Goal: Task Accomplishment & Management: Use online tool/utility

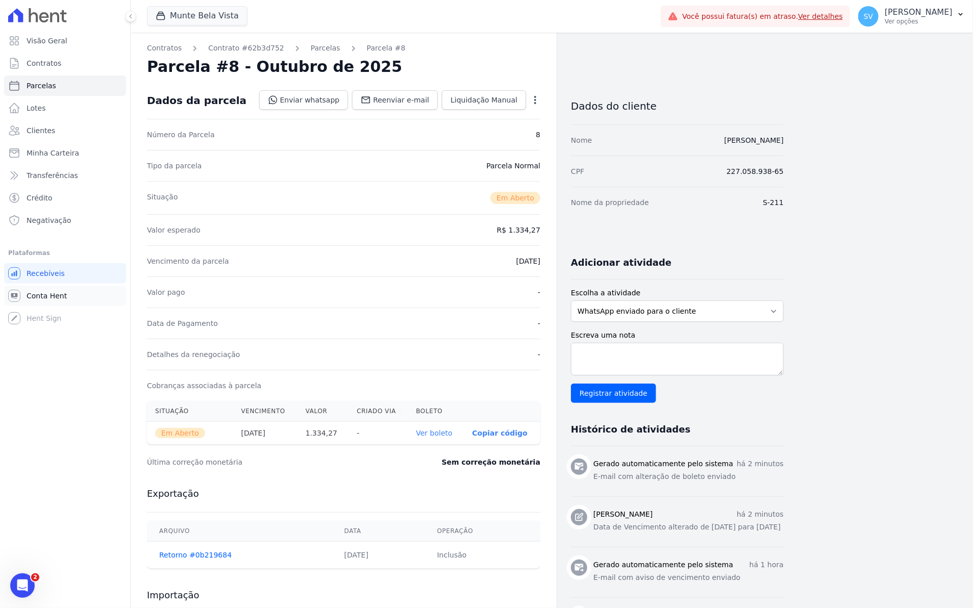
click at [38, 291] on span "Conta Hent" at bounding box center [47, 296] width 40 height 10
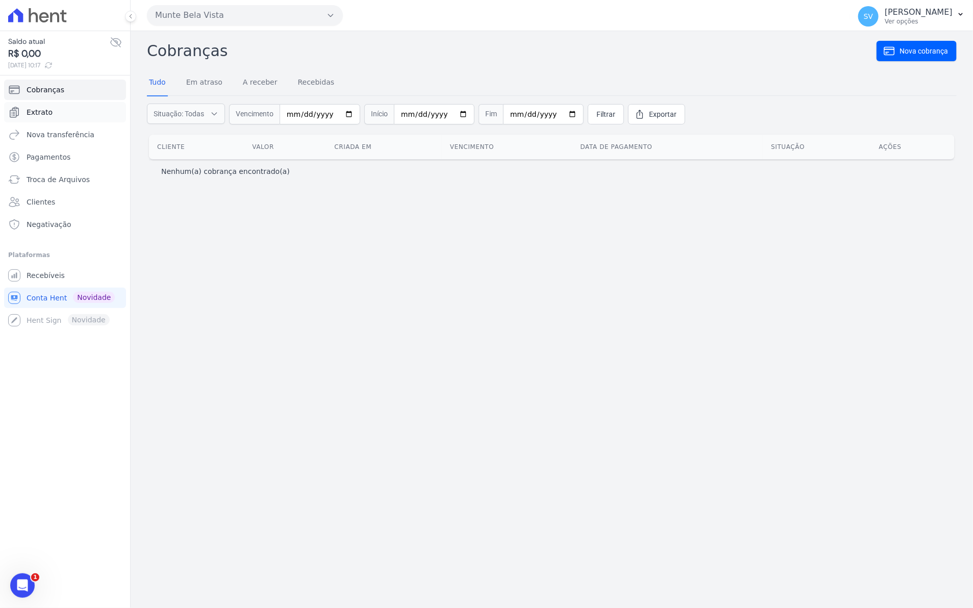
click at [44, 113] on span "Extrato" at bounding box center [40, 112] width 26 height 10
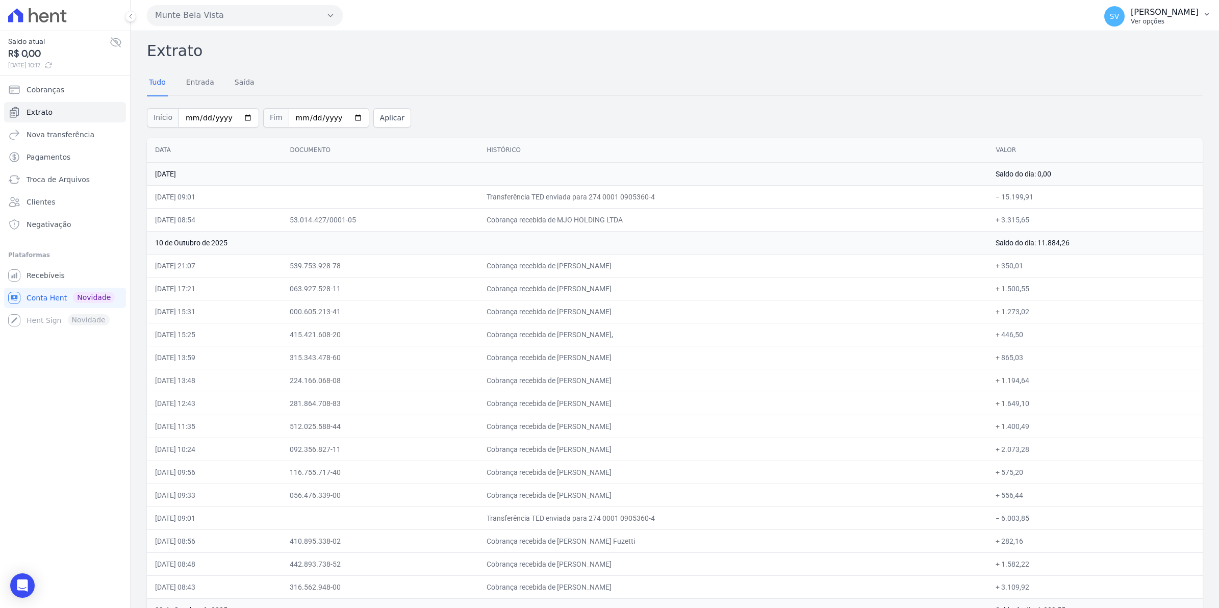
click at [972, 17] on span "SV" at bounding box center [1114, 16] width 20 height 20
click at [47, 279] on span "Recebíveis" at bounding box center [46, 275] width 38 height 10
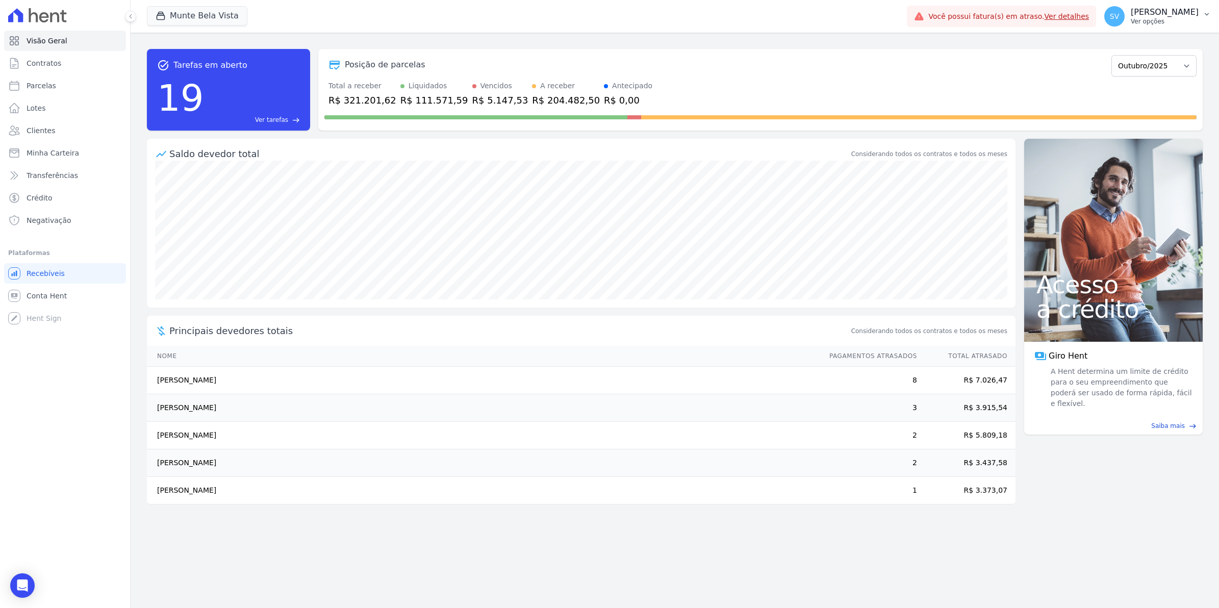
click at [972, 21] on span "SV" at bounding box center [1114, 16] width 20 height 20
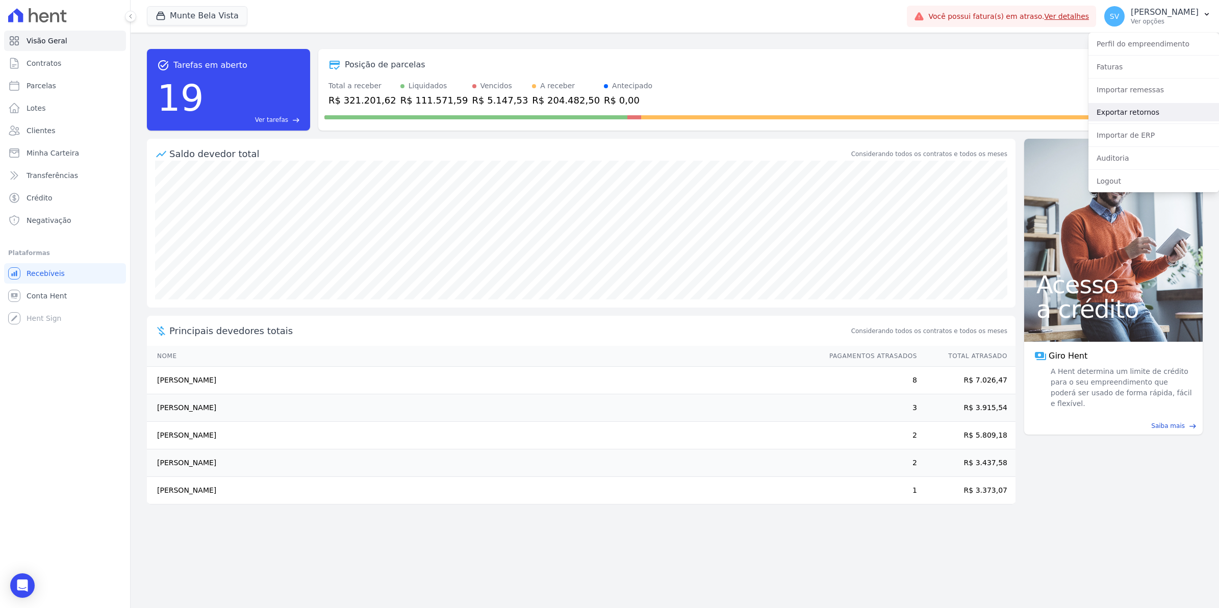
click at [972, 117] on link "Exportar retornos" at bounding box center [1153, 112] width 131 height 18
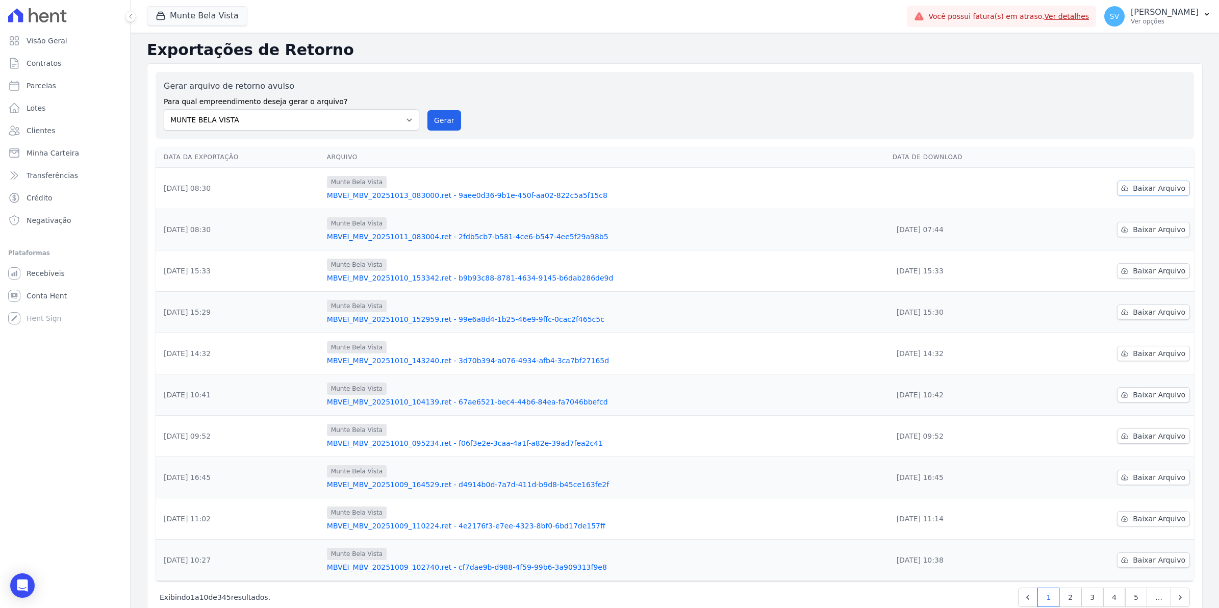
click at [972, 188] on span "Baixar Arquivo" at bounding box center [1159, 188] width 53 height 10
click at [431, 117] on button "Gerar" at bounding box center [444, 120] width 34 height 20
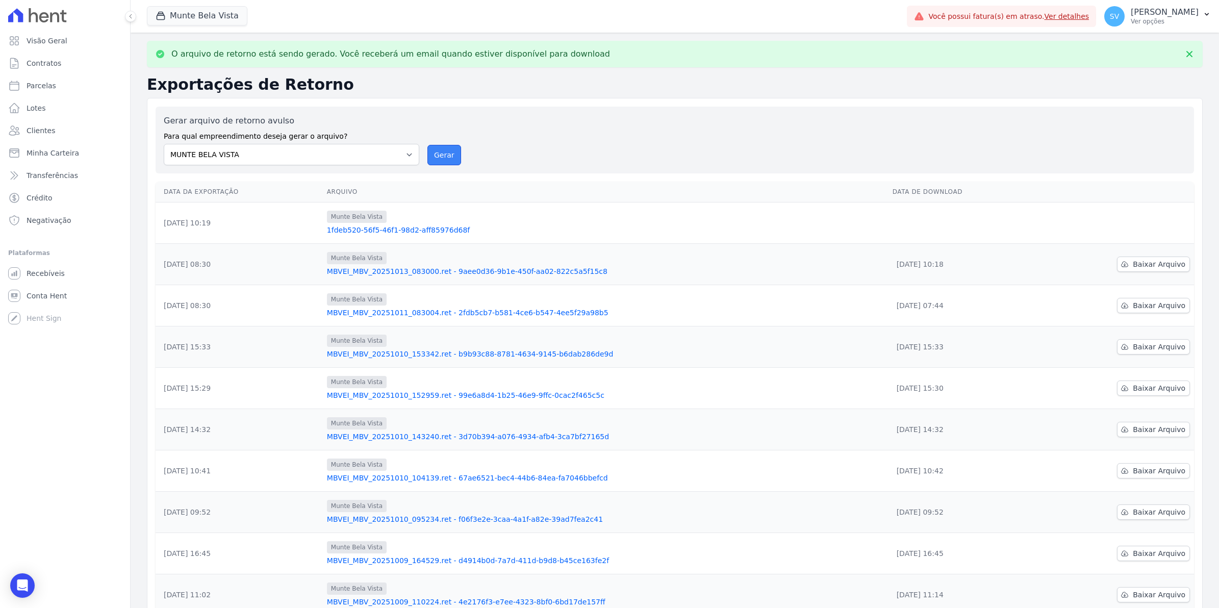
click at [444, 158] on button "Gerar" at bounding box center [444, 155] width 34 height 20
click at [972, 264] on span "Baixar Arquivo" at bounding box center [1159, 264] width 53 height 10
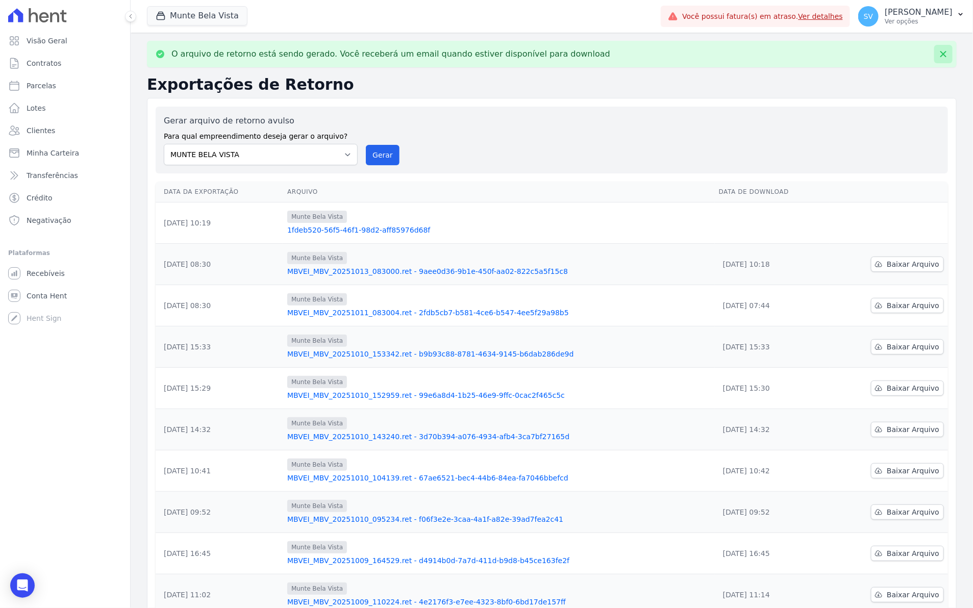
click at [939, 53] on button at bounding box center [943, 54] width 18 height 18
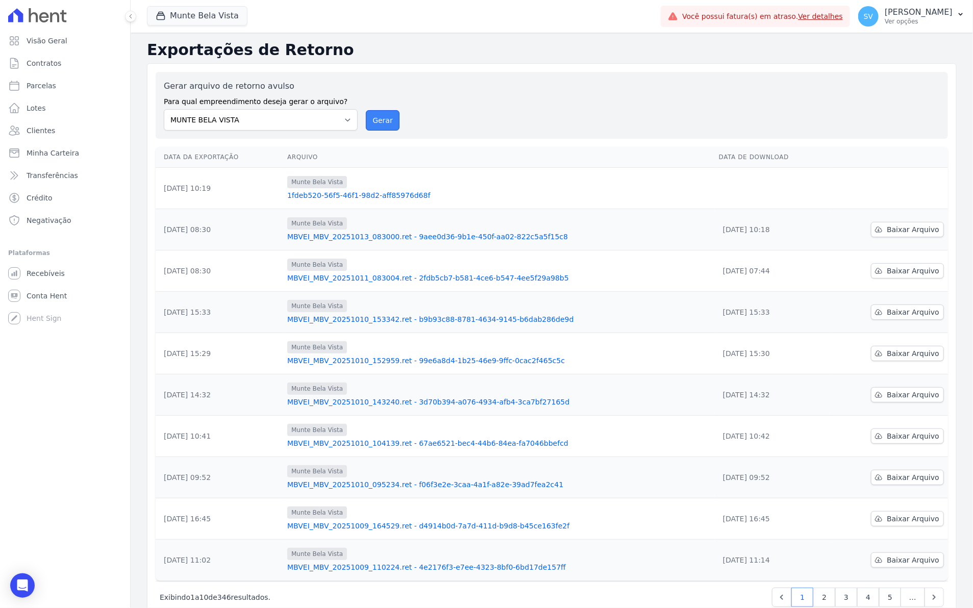
click at [384, 116] on button "Gerar" at bounding box center [383, 120] width 34 height 20
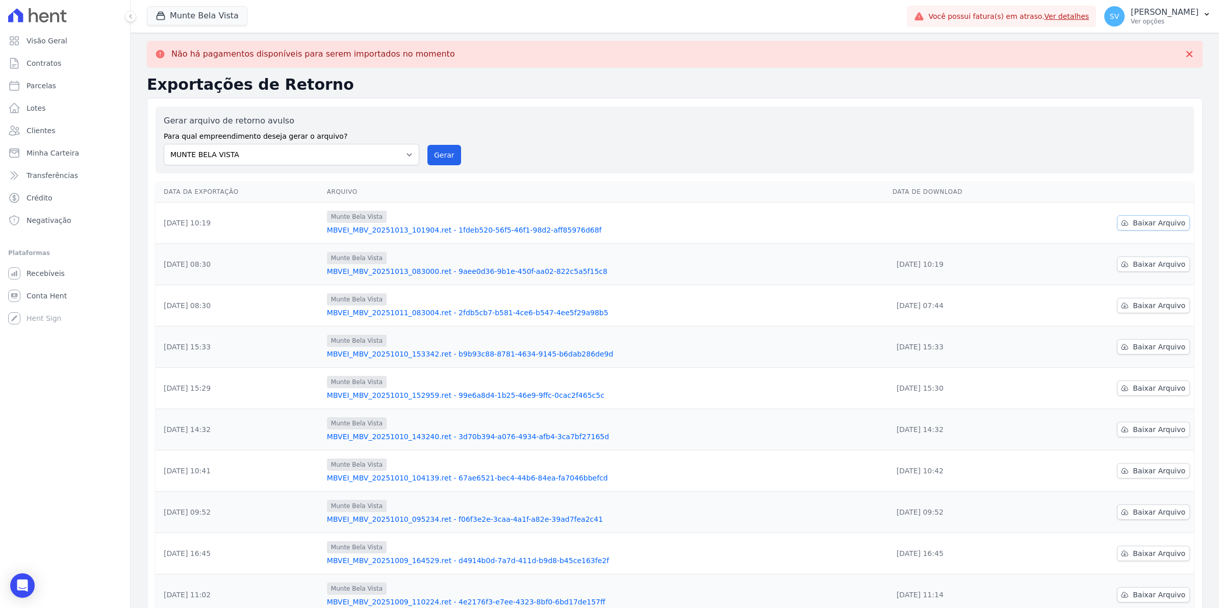
click at [972, 224] on span "Baixar Arquivo" at bounding box center [1159, 223] width 53 height 10
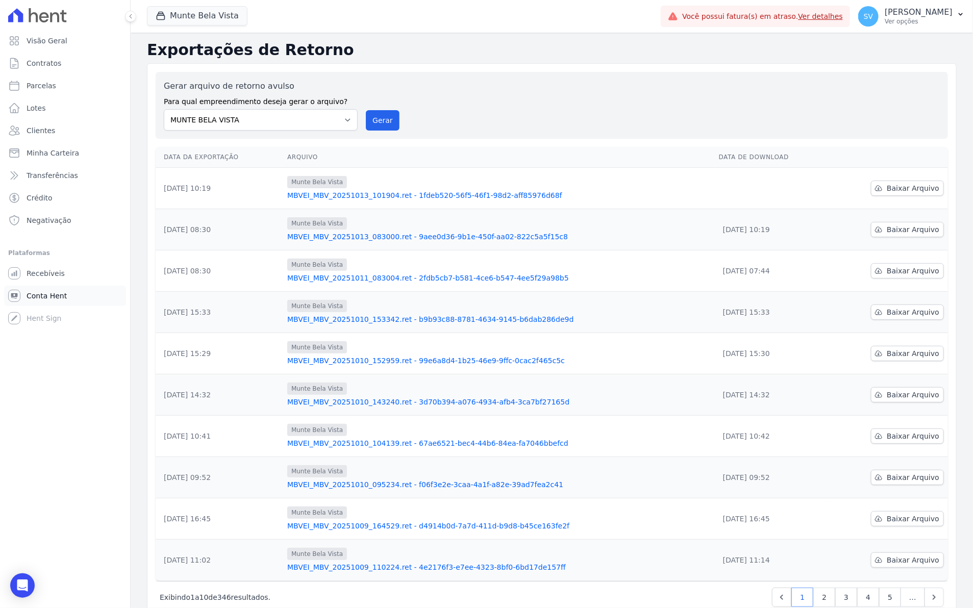
click at [46, 294] on span "Conta Hent" at bounding box center [47, 296] width 40 height 10
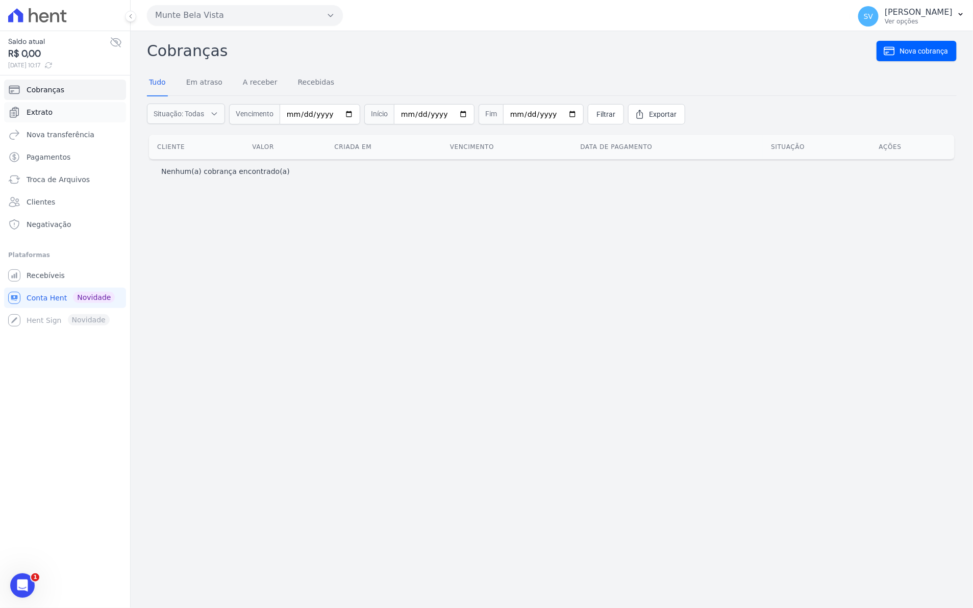
click at [33, 111] on span "Extrato" at bounding box center [40, 112] width 26 height 10
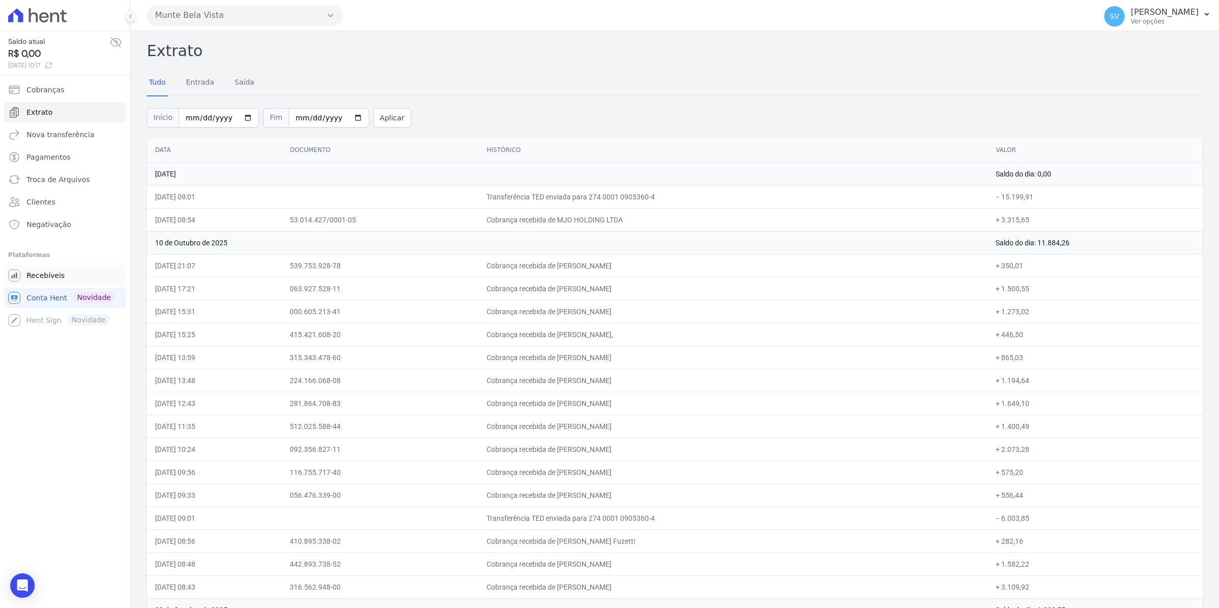
click at [36, 278] on span "Recebíveis" at bounding box center [46, 275] width 38 height 10
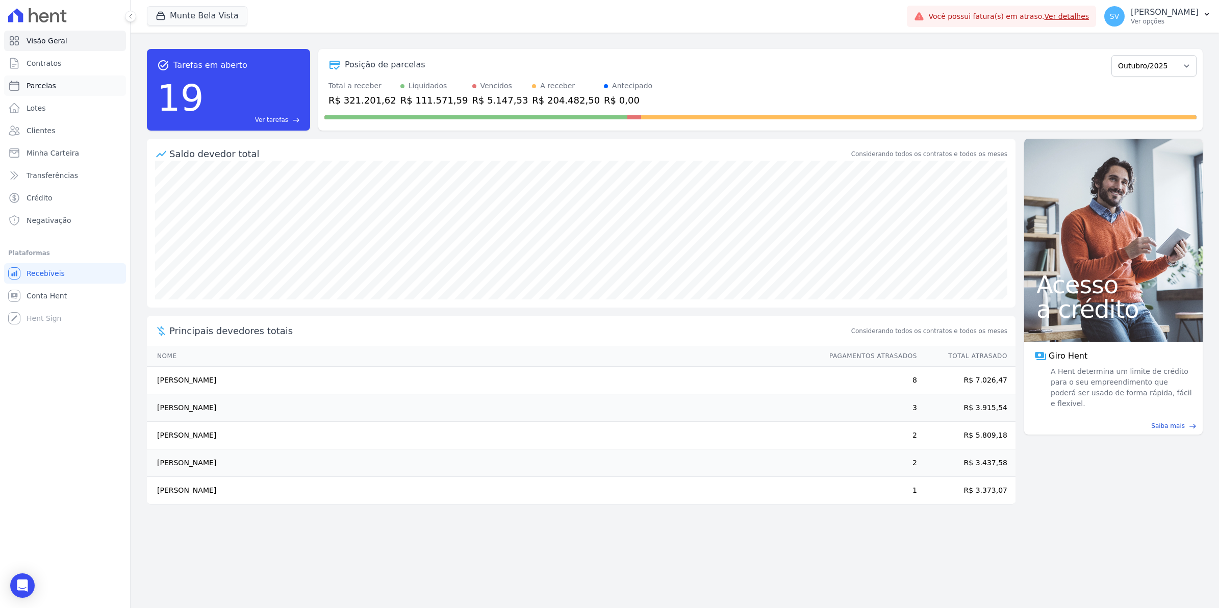
click at [32, 87] on span "Parcelas" at bounding box center [42, 86] width 30 height 10
select select
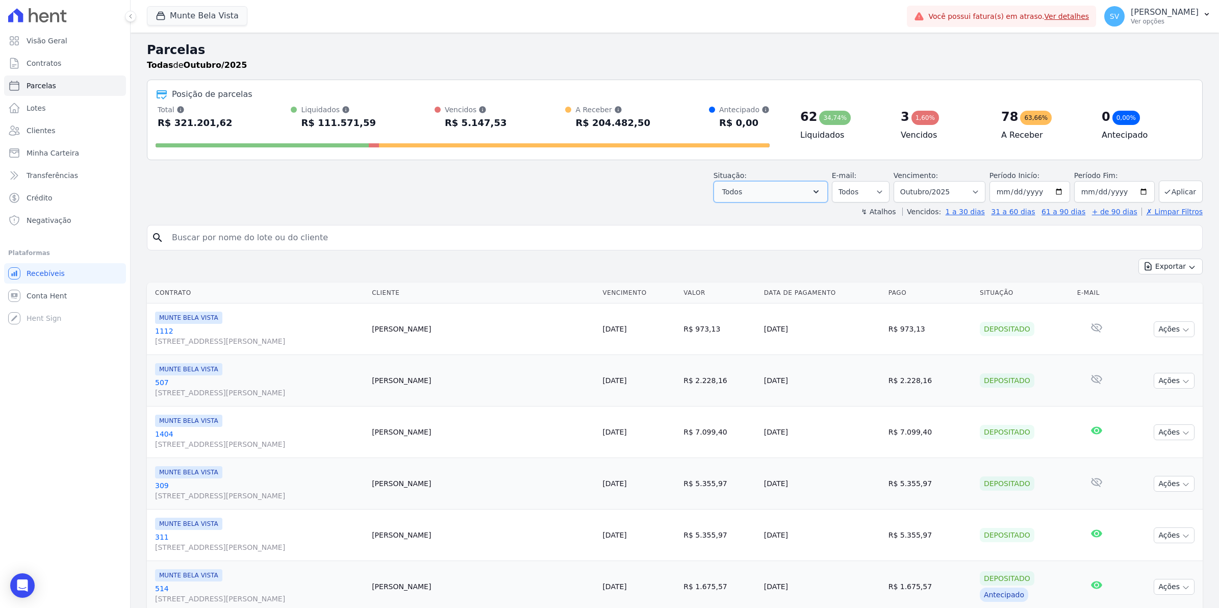
click at [821, 187] on icon "button" at bounding box center [816, 192] width 10 height 10
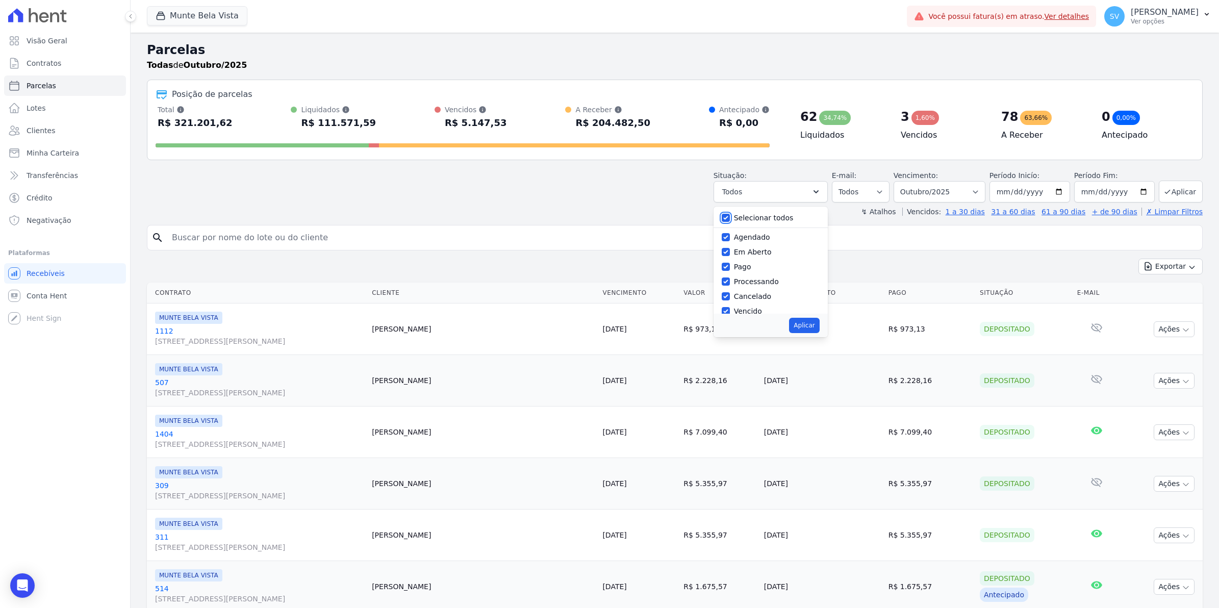
click at [730, 219] on input "Selecionar todos" at bounding box center [726, 218] width 8 height 8
checkbox input "false"
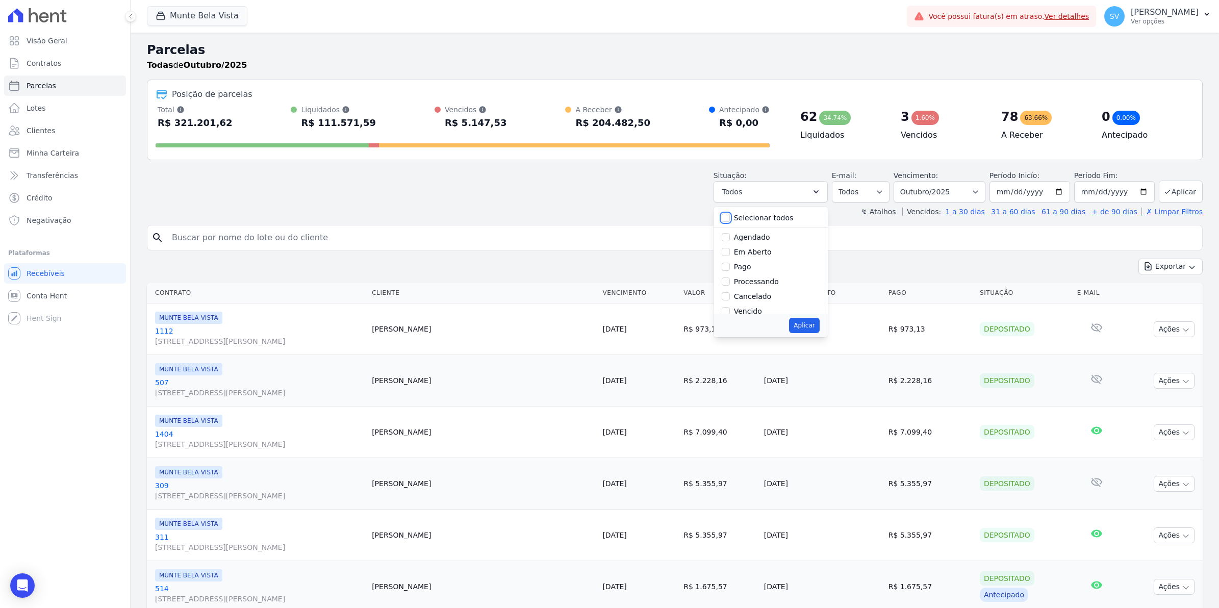
checkbox input "false"
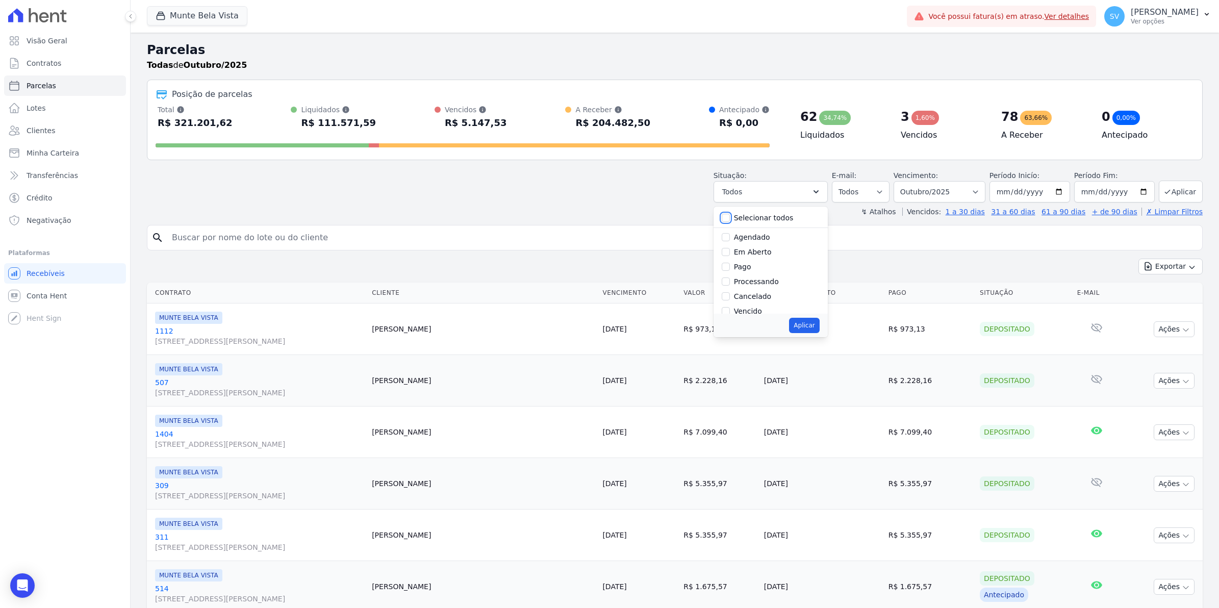
checkbox input "false"
click at [753, 241] on label "Vencido" at bounding box center [748, 243] width 28 height 8
click at [730, 241] on input "Vencido" at bounding box center [726, 243] width 8 height 8
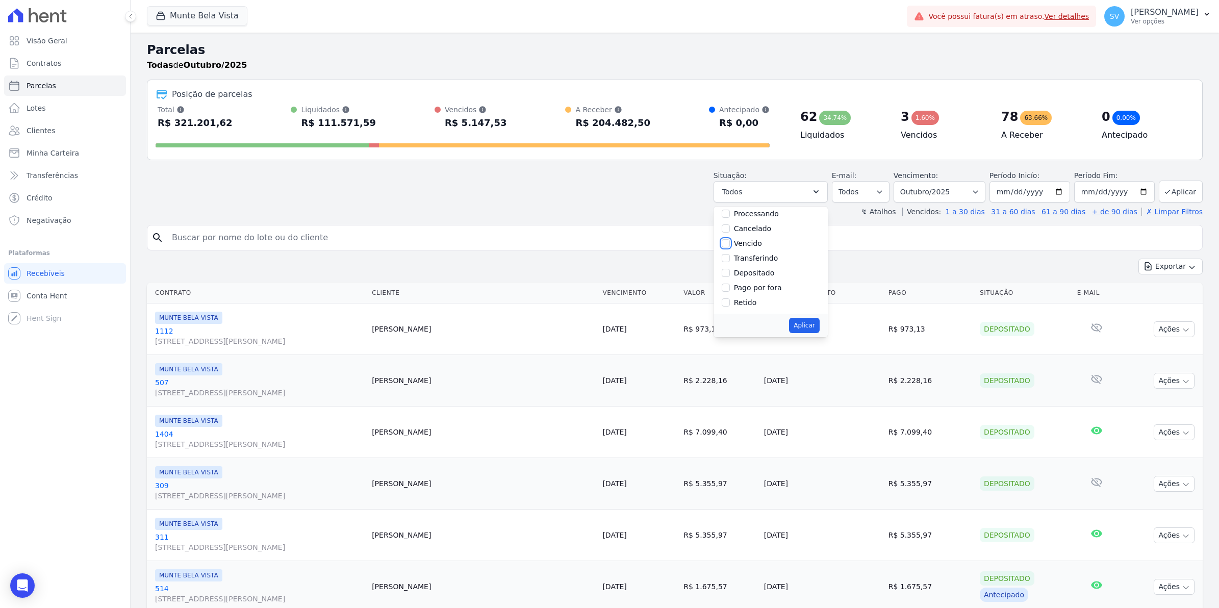
checkbox input "true"
click at [807, 323] on button "Aplicar" at bounding box center [804, 325] width 30 height 15
select select "overdue"
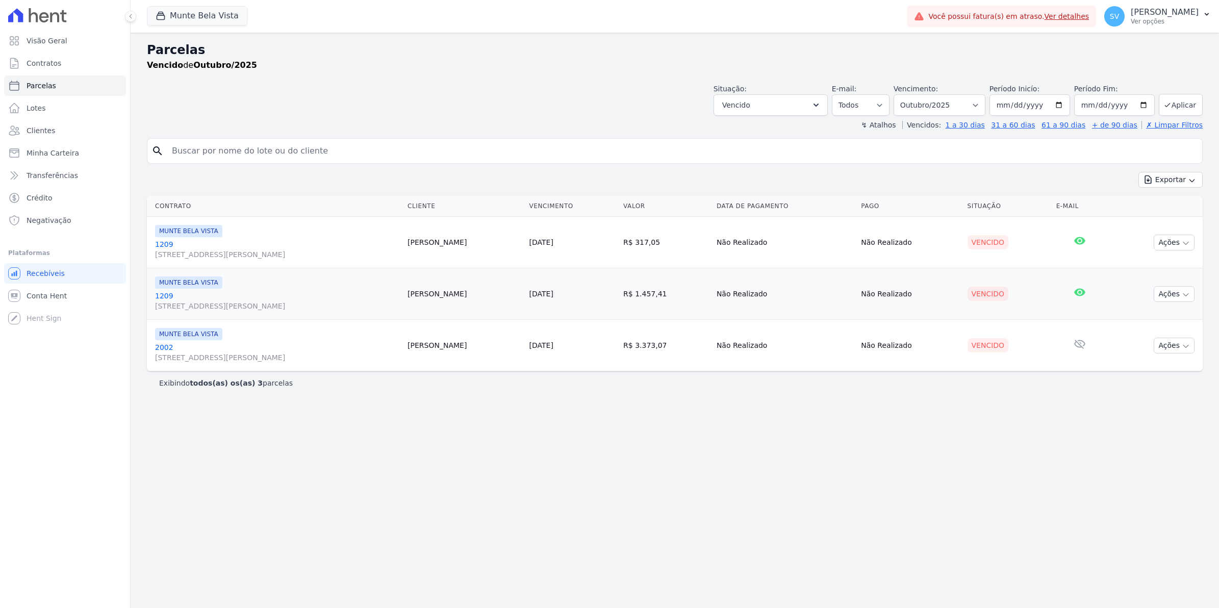
select select
click at [60, 299] on span "Conta Hent" at bounding box center [47, 296] width 40 height 10
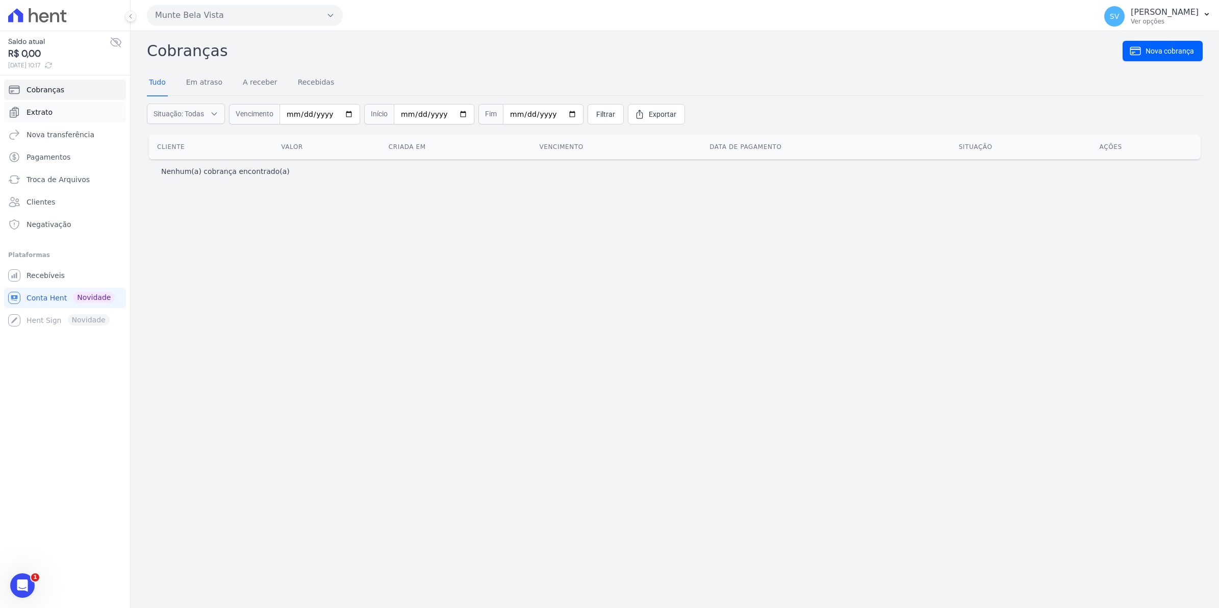
click at [42, 116] on span "Extrato" at bounding box center [40, 112] width 26 height 10
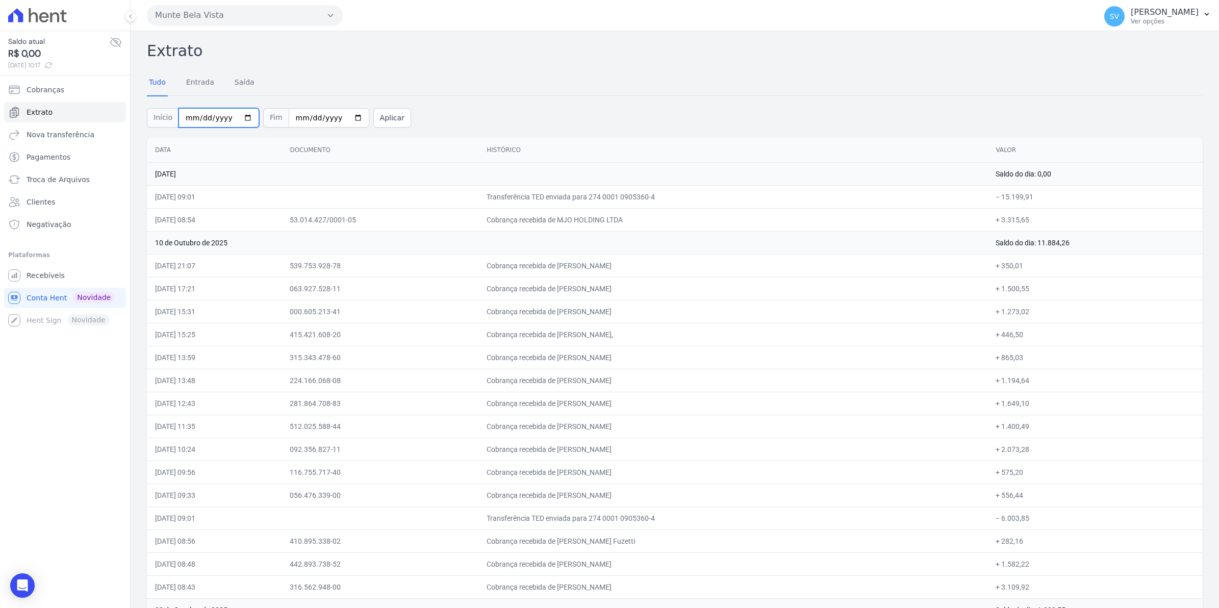
click at [238, 117] on input "[DATE]" at bounding box center [219, 117] width 81 height 19
type input "[DATE]"
click at [391, 121] on button "Aplicar" at bounding box center [392, 117] width 38 height 19
click at [54, 272] on span "Recebíveis" at bounding box center [46, 275] width 38 height 10
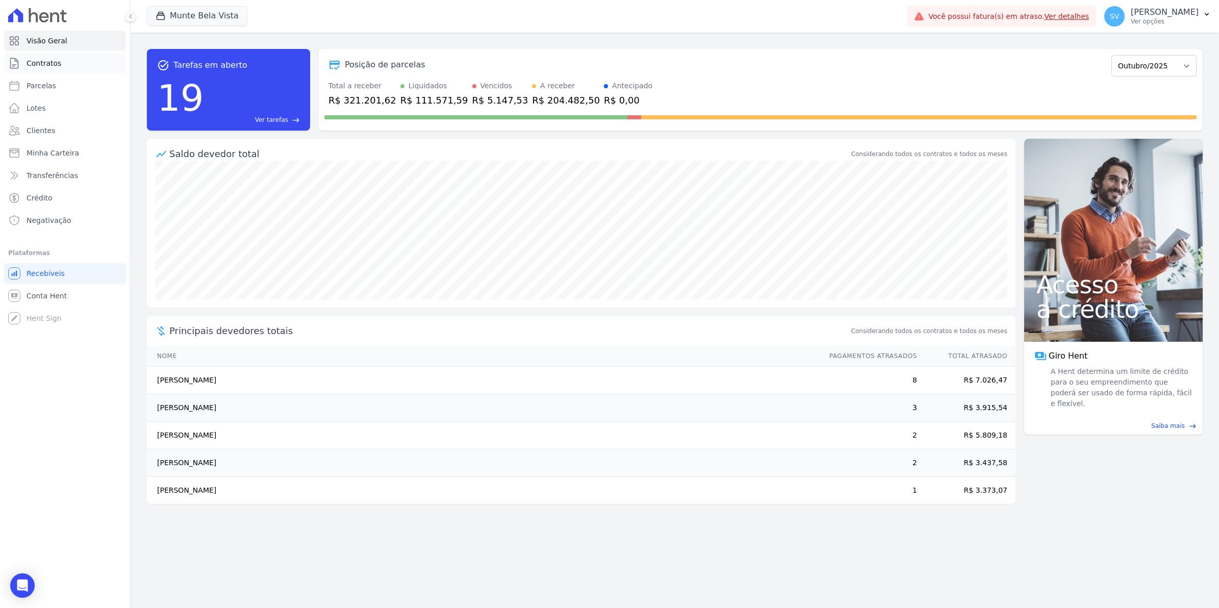
click at [42, 63] on span "Contratos" at bounding box center [44, 63] width 35 height 10
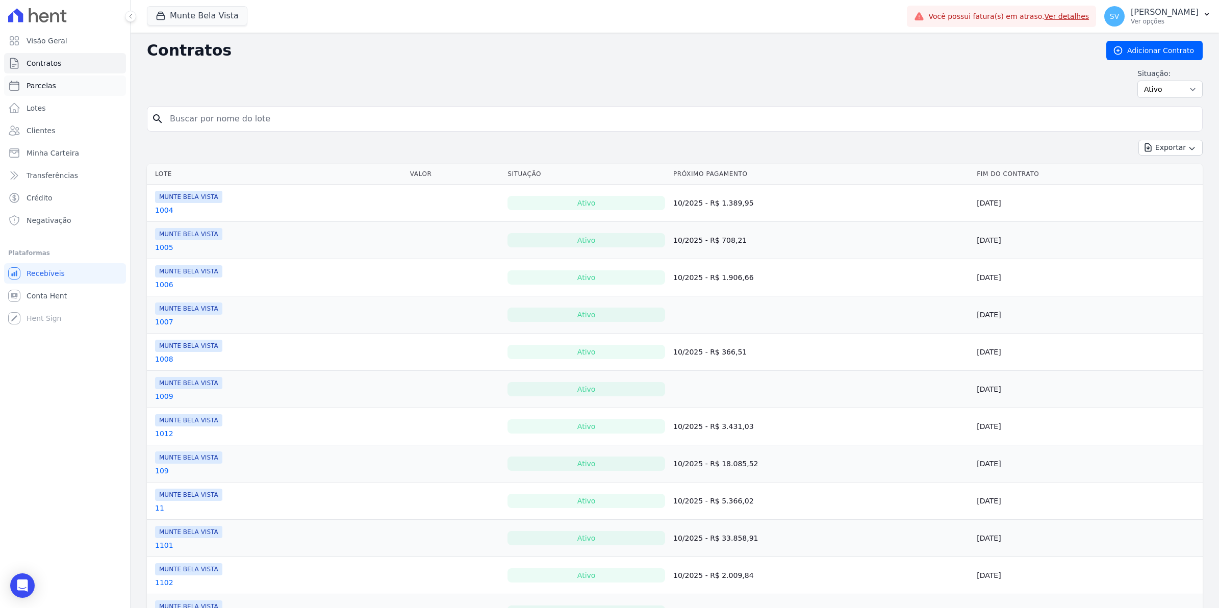
click at [46, 88] on span "Parcelas" at bounding box center [42, 86] width 30 height 10
select select
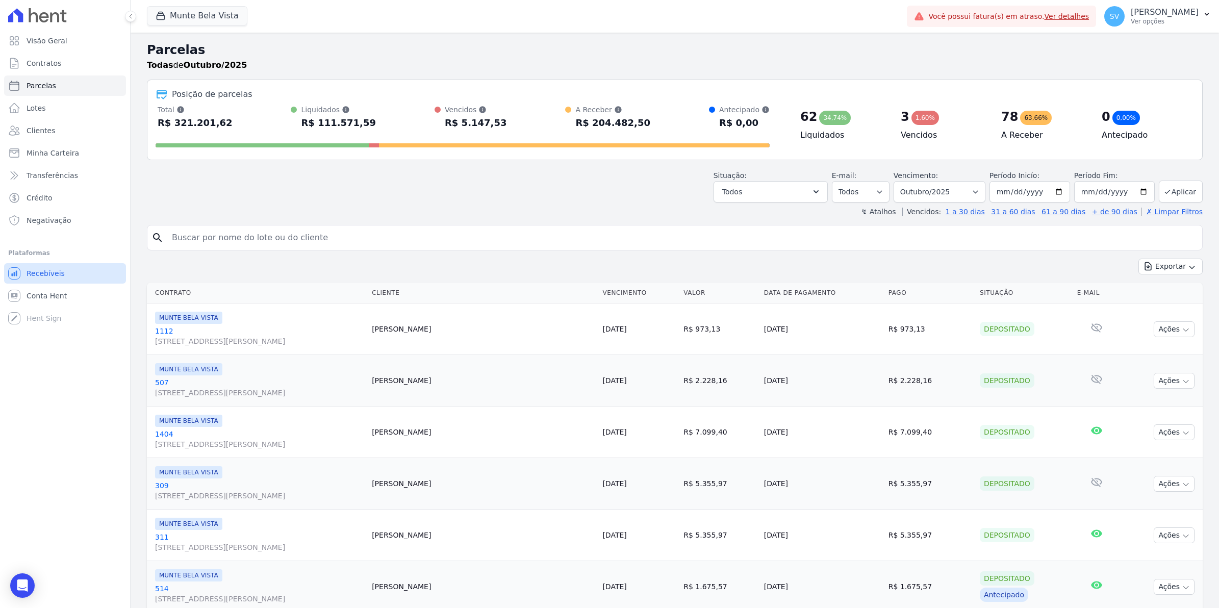
click at [47, 274] on span "Recebíveis" at bounding box center [46, 273] width 38 height 10
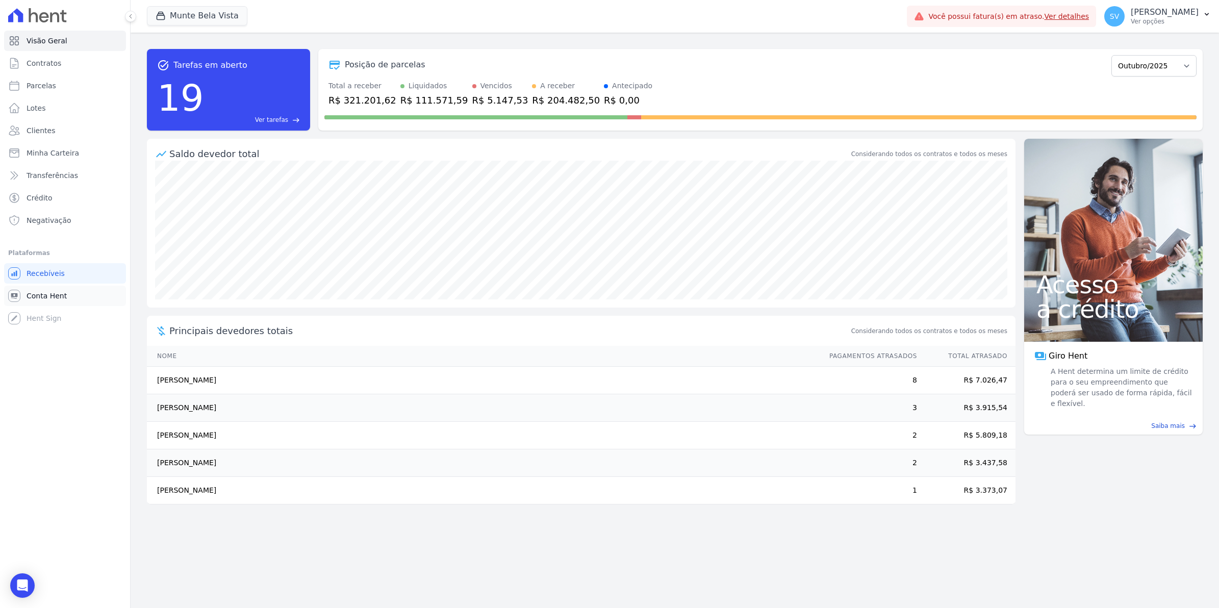
click at [45, 297] on span "Conta Hent" at bounding box center [47, 296] width 40 height 10
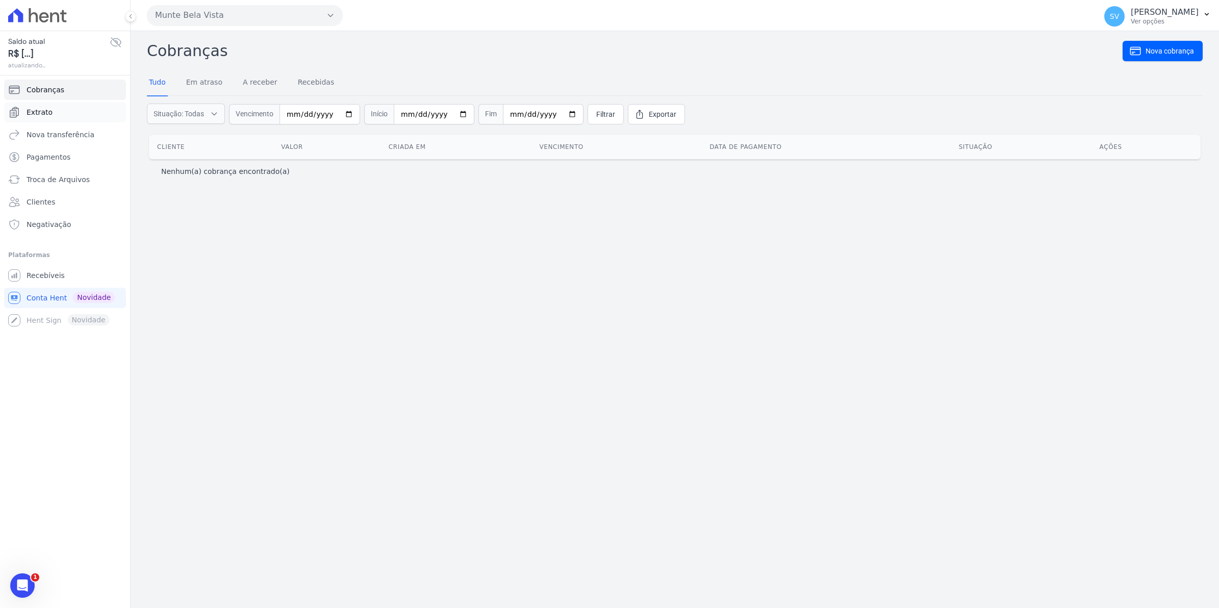
click at [27, 116] on span "Extrato" at bounding box center [40, 112] width 26 height 10
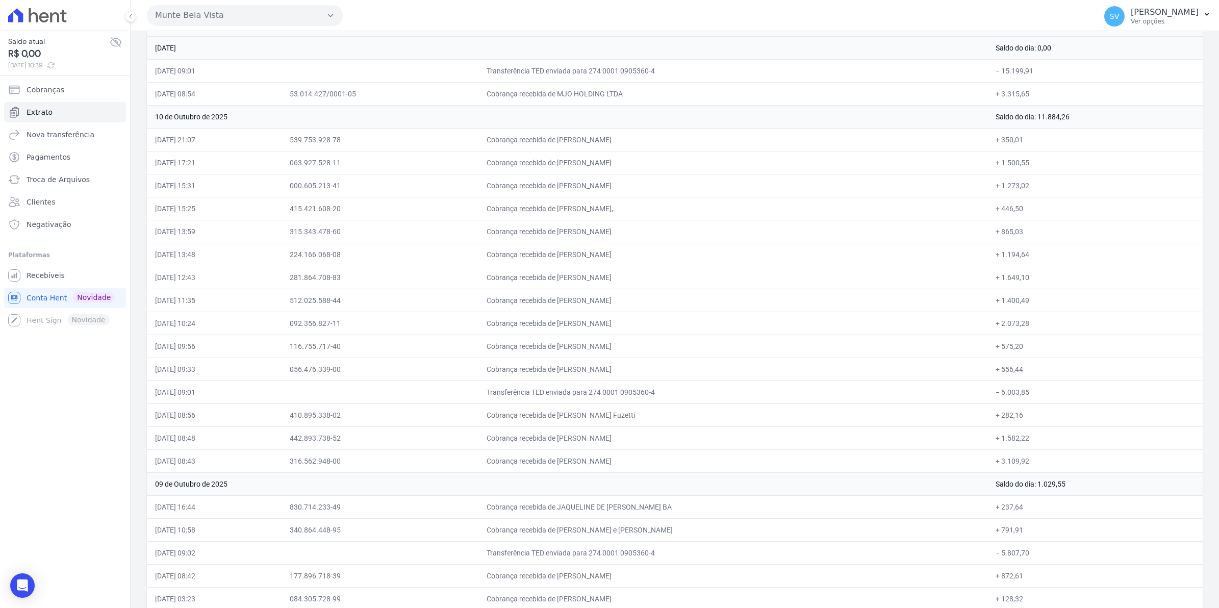
scroll to position [128, 0]
click at [56, 279] on span "Recebíveis" at bounding box center [46, 275] width 38 height 10
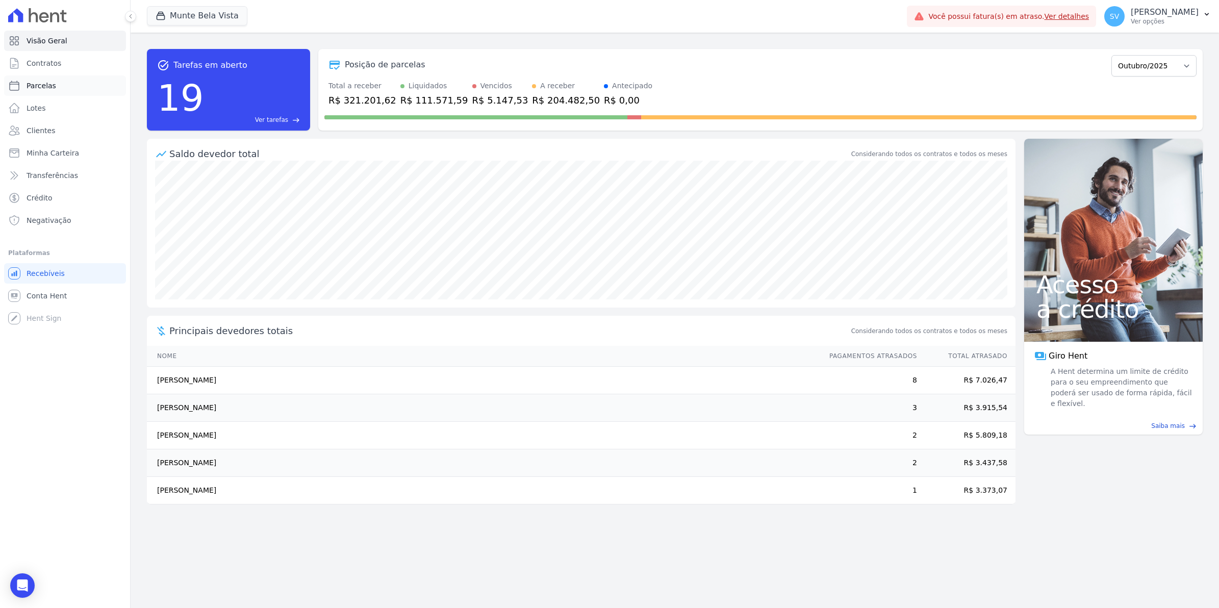
click at [49, 85] on span "Parcelas" at bounding box center [42, 86] width 30 height 10
select select
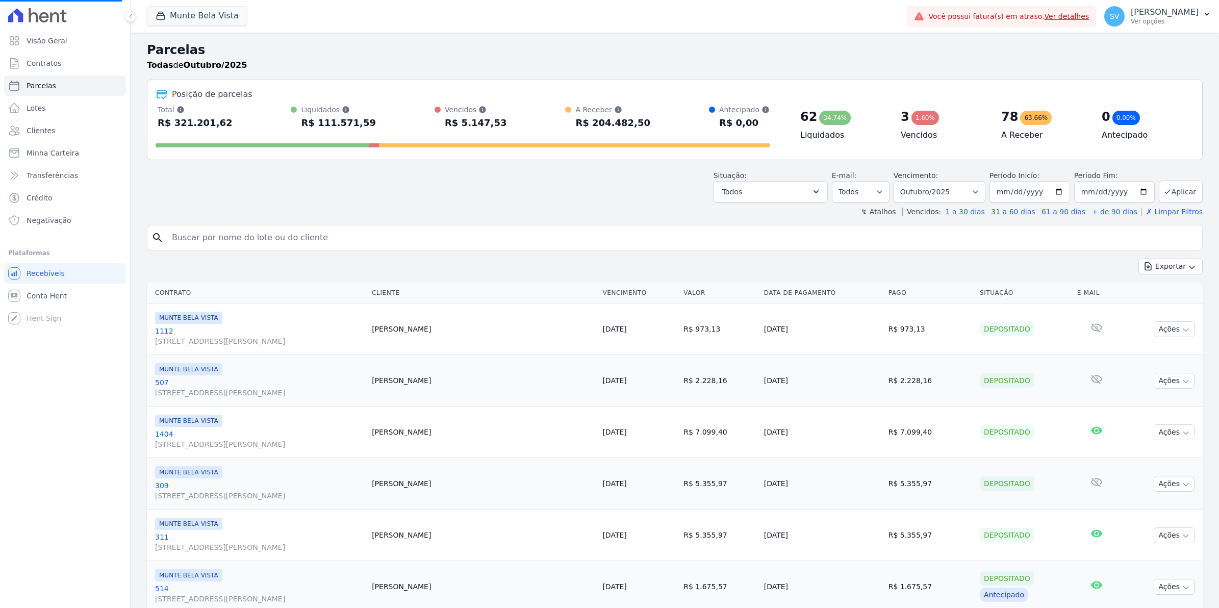
select select
click at [206, 240] on input "search" at bounding box center [682, 237] width 1032 height 20
type input "josias"
select select
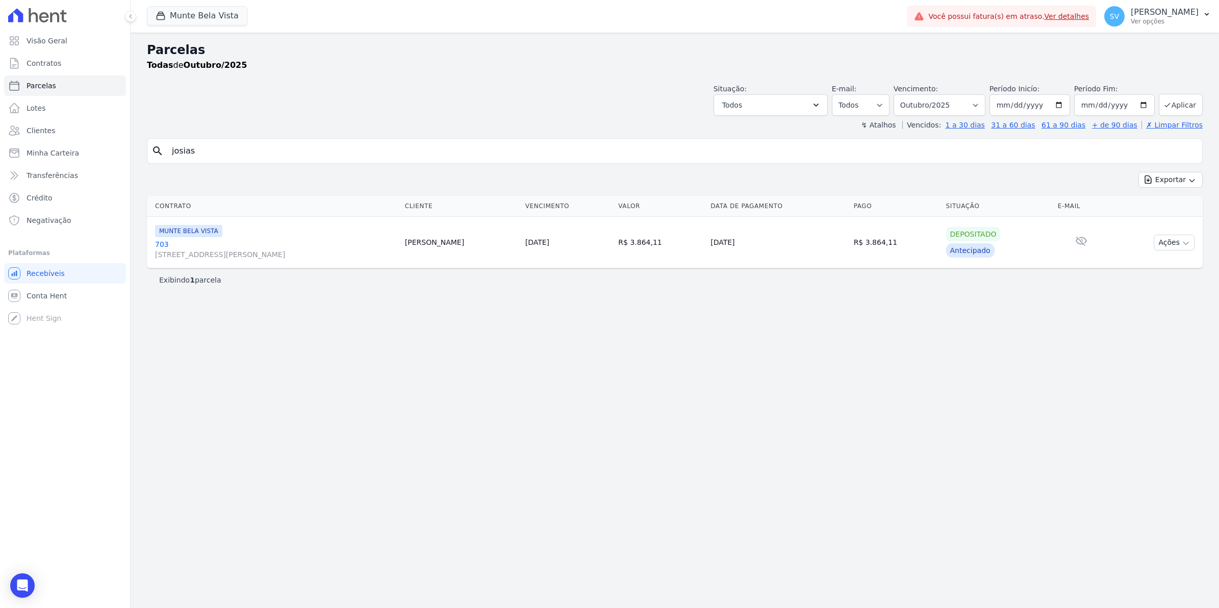
click at [159, 248] on link "703 Avenida Brigadeiro Faria Lima, 1306, 4 andar, Pinheiros" at bounding box center [276, 249] width 242 height 20
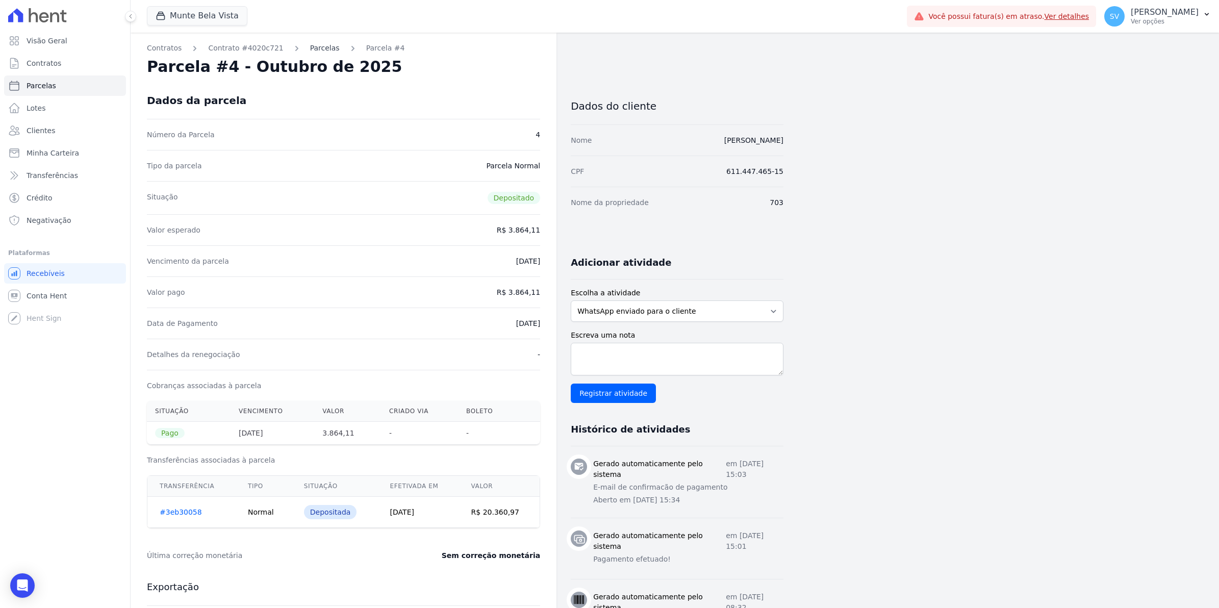
click at [310, 46] on link "Parcelas" at bounding box center [325, 48] width 30 height 11
click at [32, 61] on span "Contratos" at bounding box center [44, 63] width 35 height 10
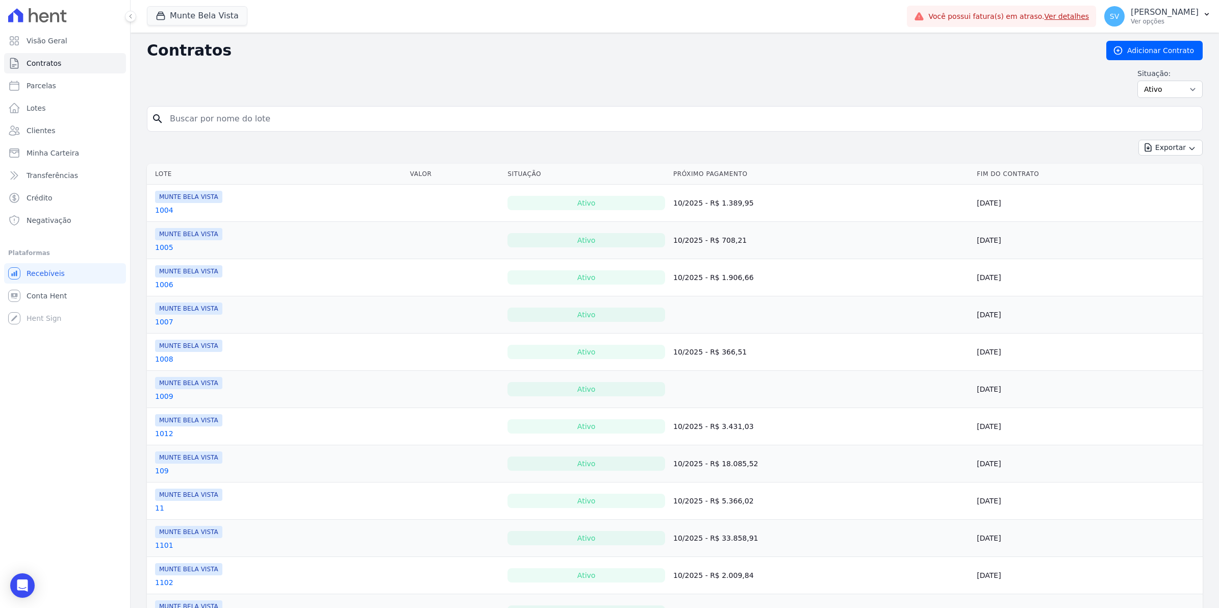
click at [232, 122] on input "search" at bounding box center [681, 119] width 1034 height 20
type input "josias"
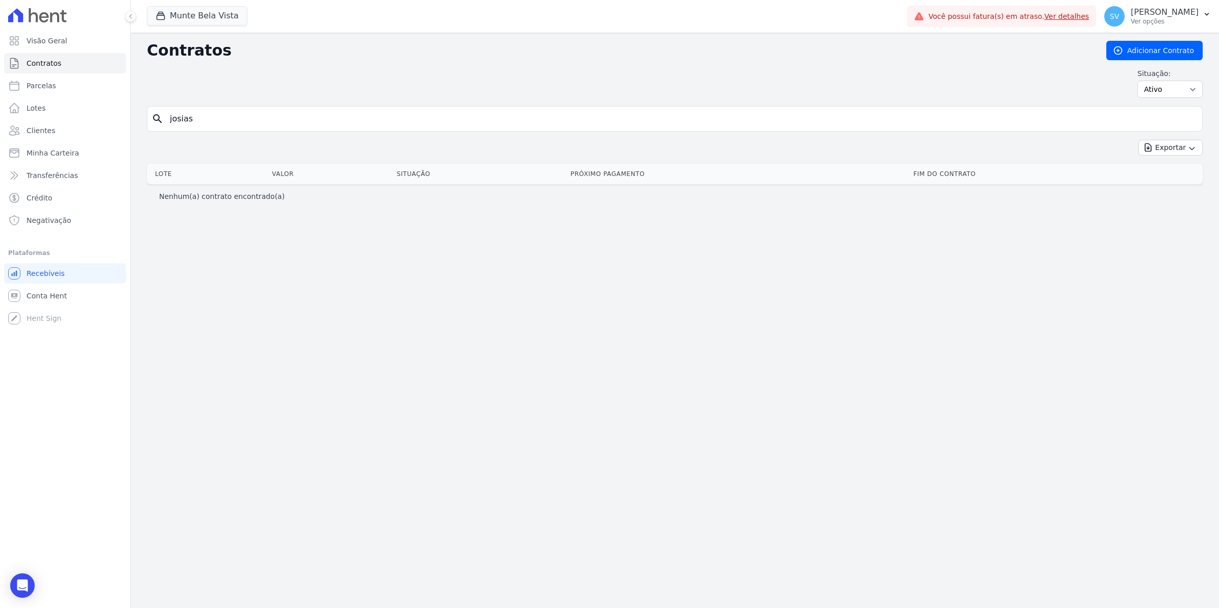
drag, startPoint x: 218, startPoint y: 111, endPoint x: -3, endPoint y: 110, distance: 220.3
click at [0, 110] on html "Visão Geral Contratos Parcelas Lotes Clientes Minha Carteira Transferências Cré…" at bounding box center [609, 304] width 1219 height 608
type input "1308"
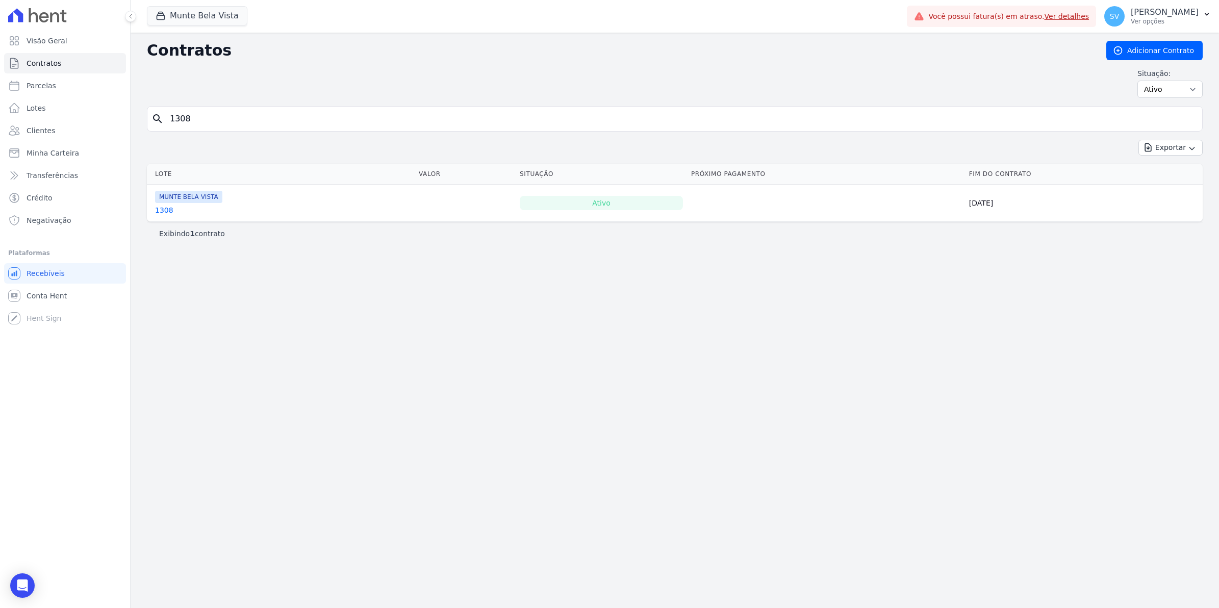
click at [158, 213] on link "1308" at bounding box center [164, 210] width 18 height 10
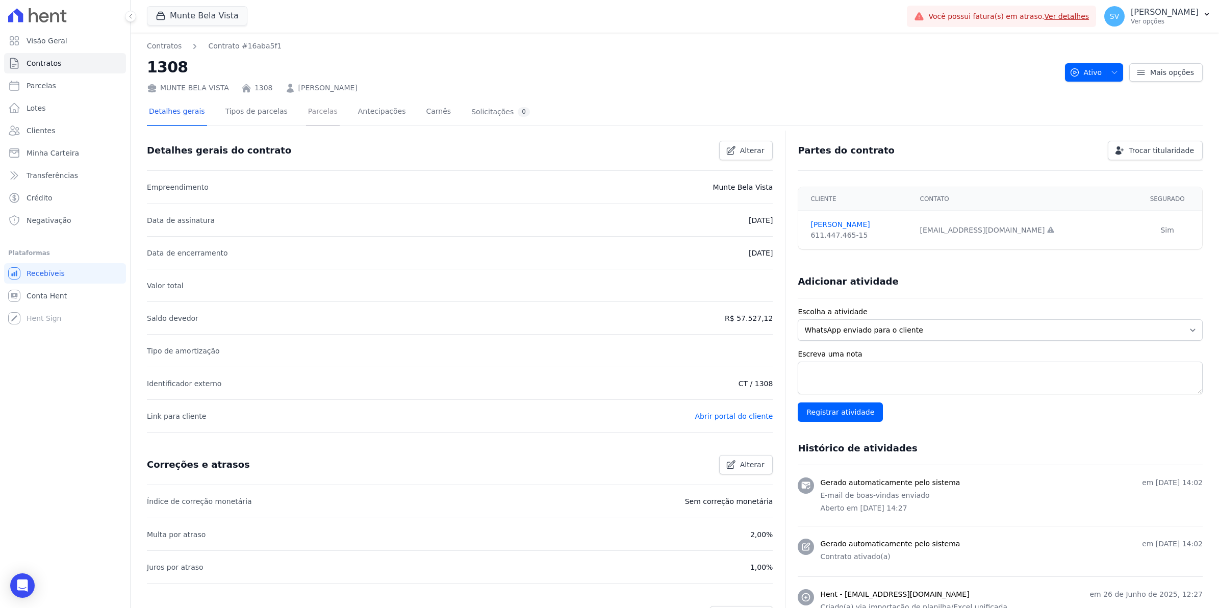
click at [314, 109] on link "Parcelas" at bounding box center [323, 112] width 34 height 27
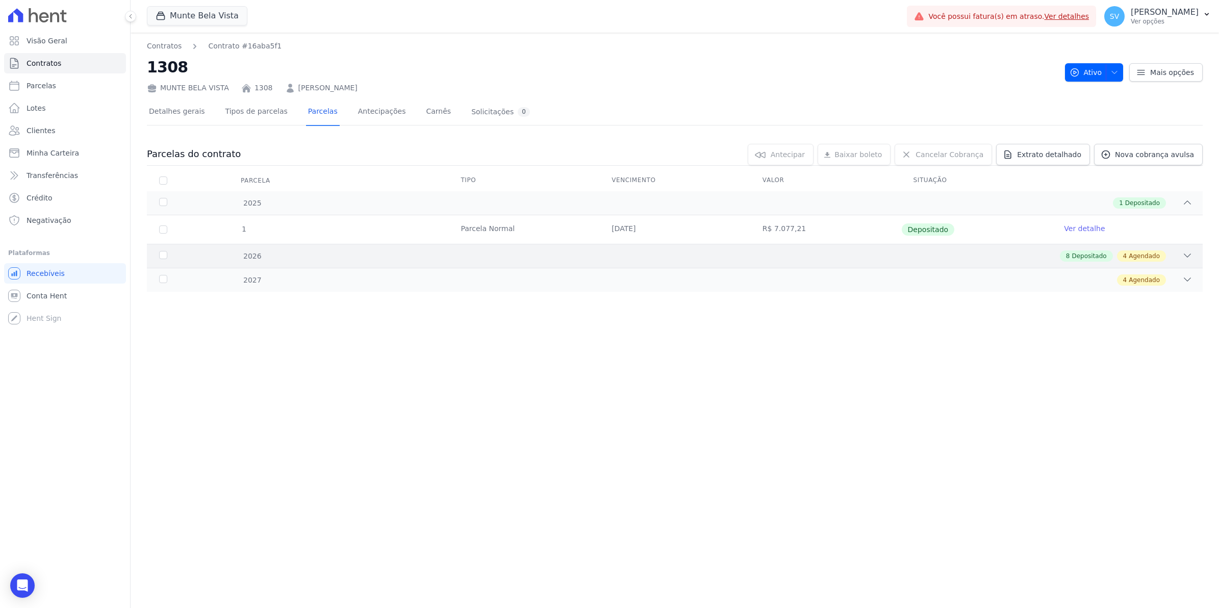
click at [165, 255] on div "2026" at bounding box center [206, 256] width 98 height 11
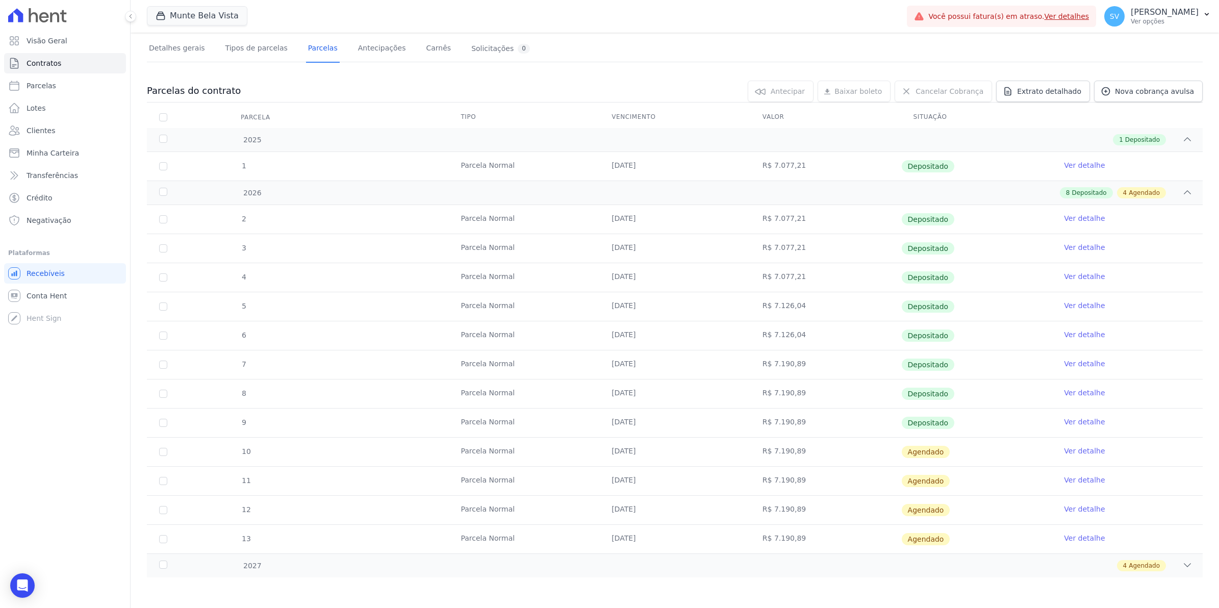
scroll to position [64, 0]
drag, startPoint x: 615, startPoint y: 451, endPoint x: 885, endPoint y: 507, distance: 276.6
click at [885, 507] on tbody "2 Parcela Normal 20/01/2026 R$ 7.077,21 Depositado Ver detalhe 3 Parcela Normal…" at bounding box center [675, 379] width 1056 height 348
click at [1119, 18] on span "SV" at bounding box center [1114, 16] width 9 height 7
click at [1121, 95] on link "Importar remessas" at bounding box center [1153, 90] width 131 height 18
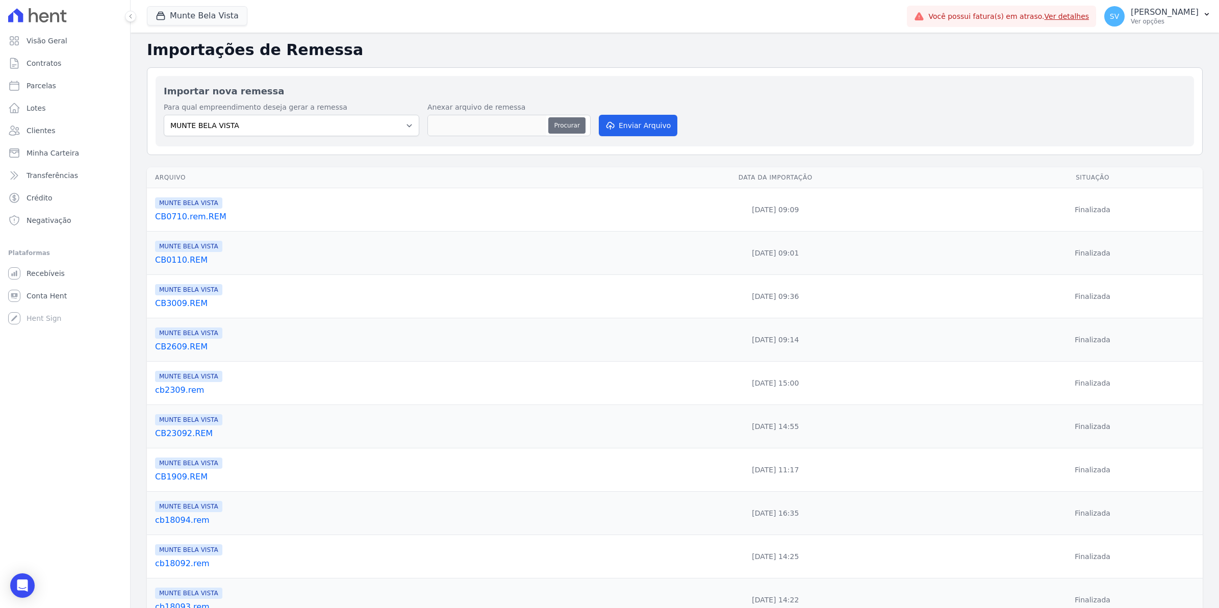
click at [565, 131] on button "Procurar" at bounding box center [566, 125] width 37 height 16
type input "CB1310.REM"
click at [623, 123] on button "Enviar Arquivo" at bounding box center [638, 125] width 79 height 21
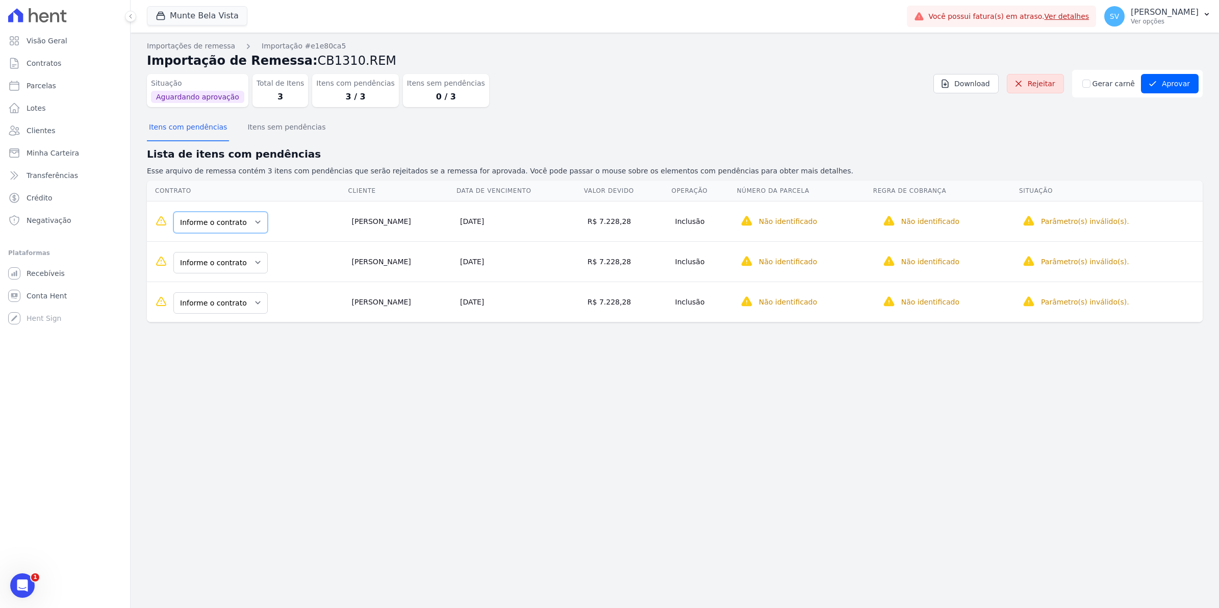
click at [257, 223] on select "Informe o contrato 703 1308" at bounding box center [220, 222] width 94 height 21
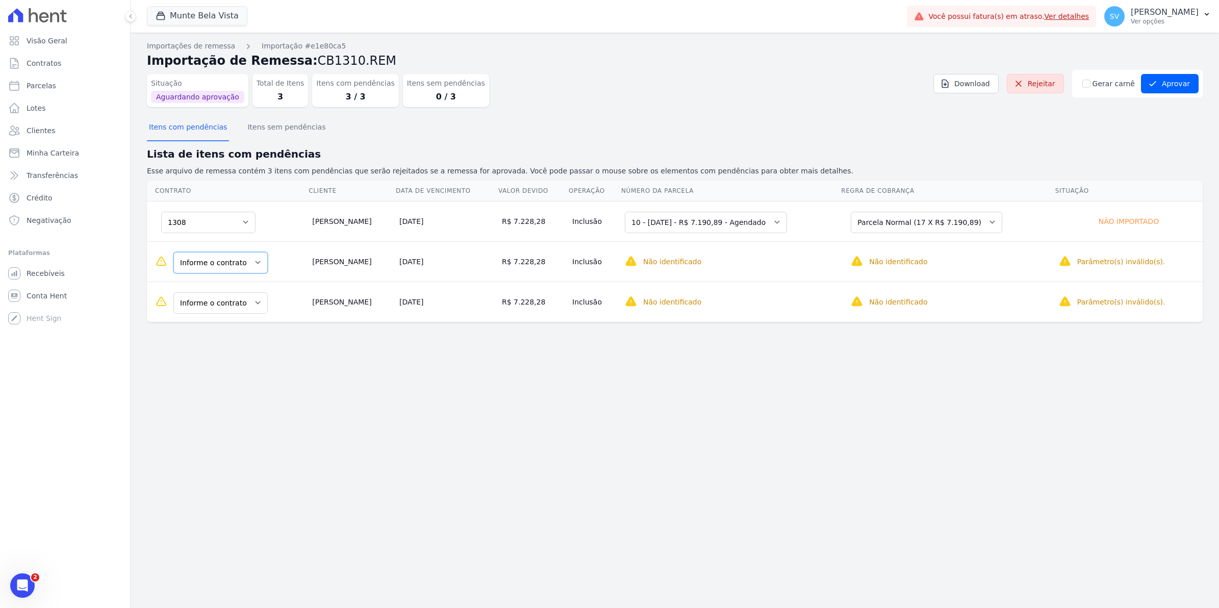
click at [251, 268] on select "Informe o contrato 703 1308" at bounding box center [220, 262] width 94 height 21
click at [249, 307] on select "Informe o contrato 703 1308" at bounding box center [220, 302] width 94 height 21
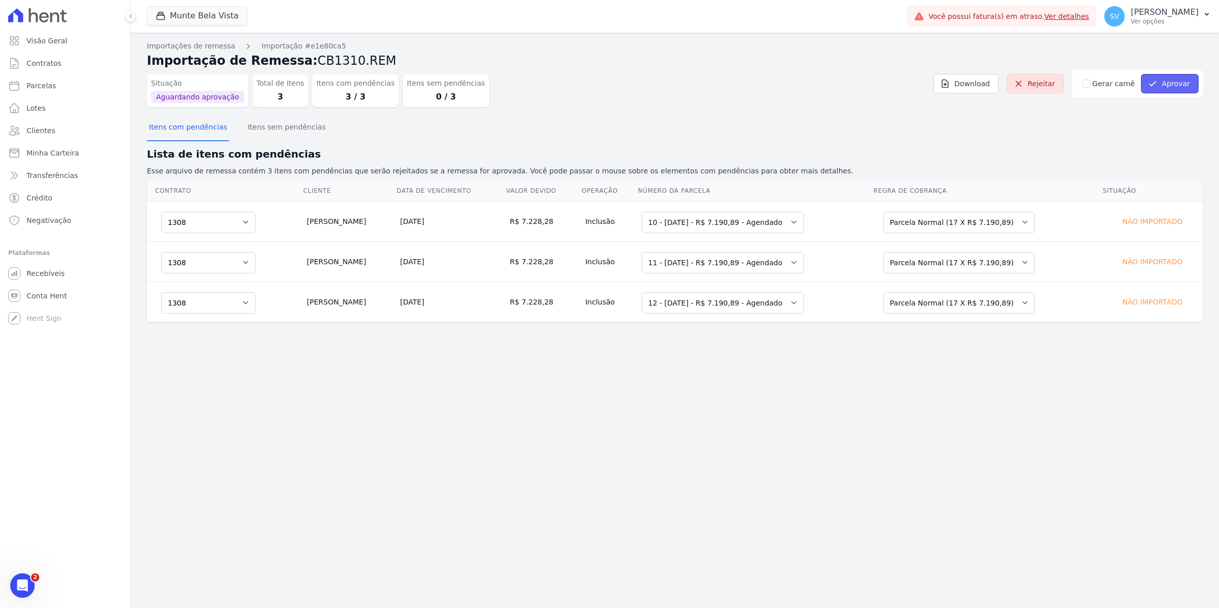
click at [1172, 87] on button "Aprovar" at bounding box center [1170, 83] width 58 height 19
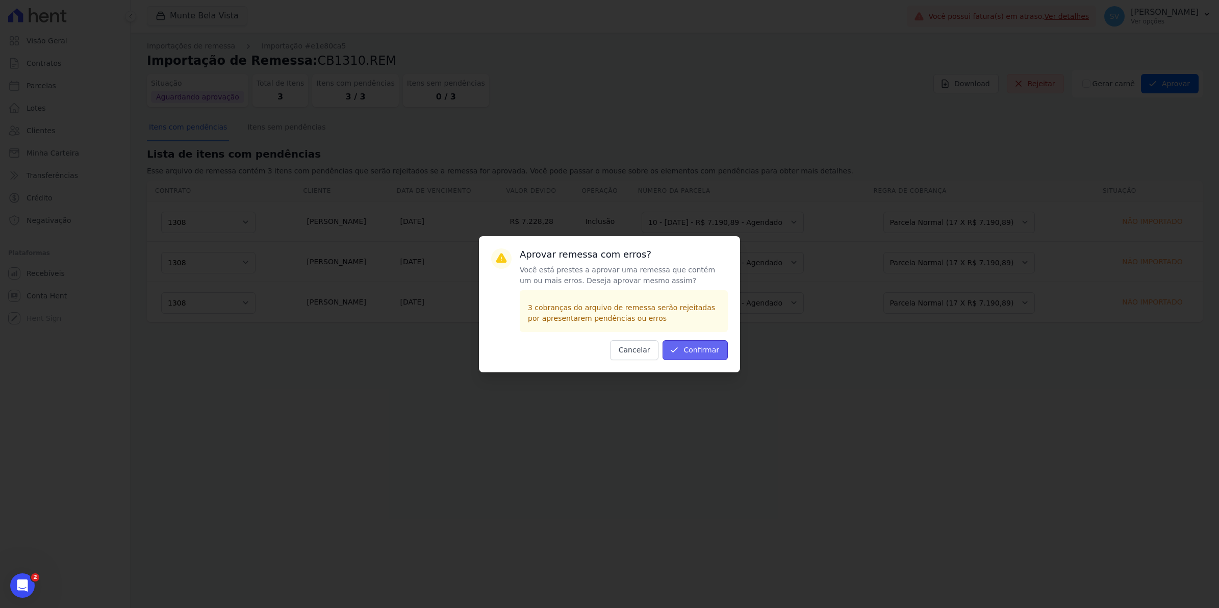
click at [699, 353] on button "Confirmar" at bounding box center [695, 350] width 65 height 20
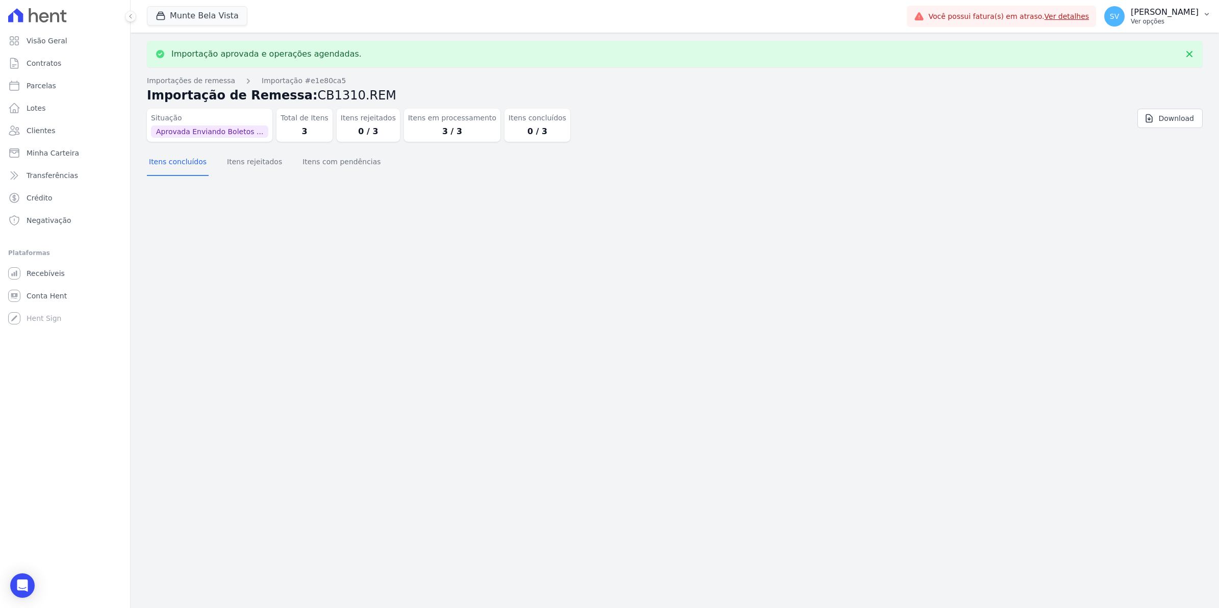
click at [1119, 16] on span "SV" at bounding box center [1114, 16] width 9 height 7
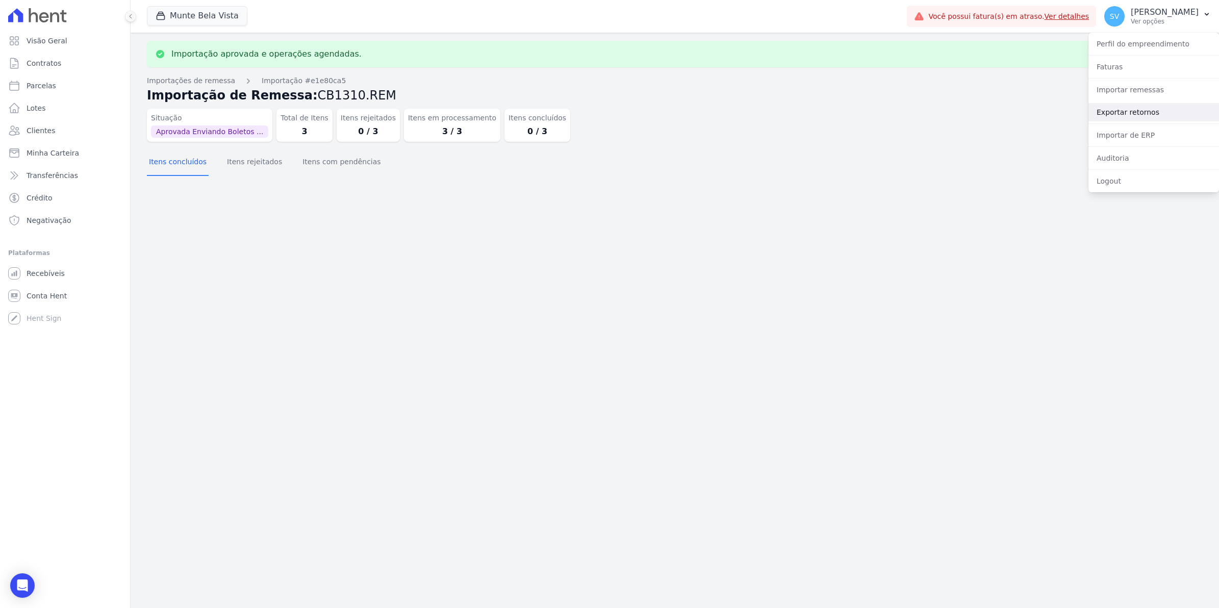
click at [1123, 111] on link "Exportar retornos" at bounding box center [1153, 112] width 131 height 18
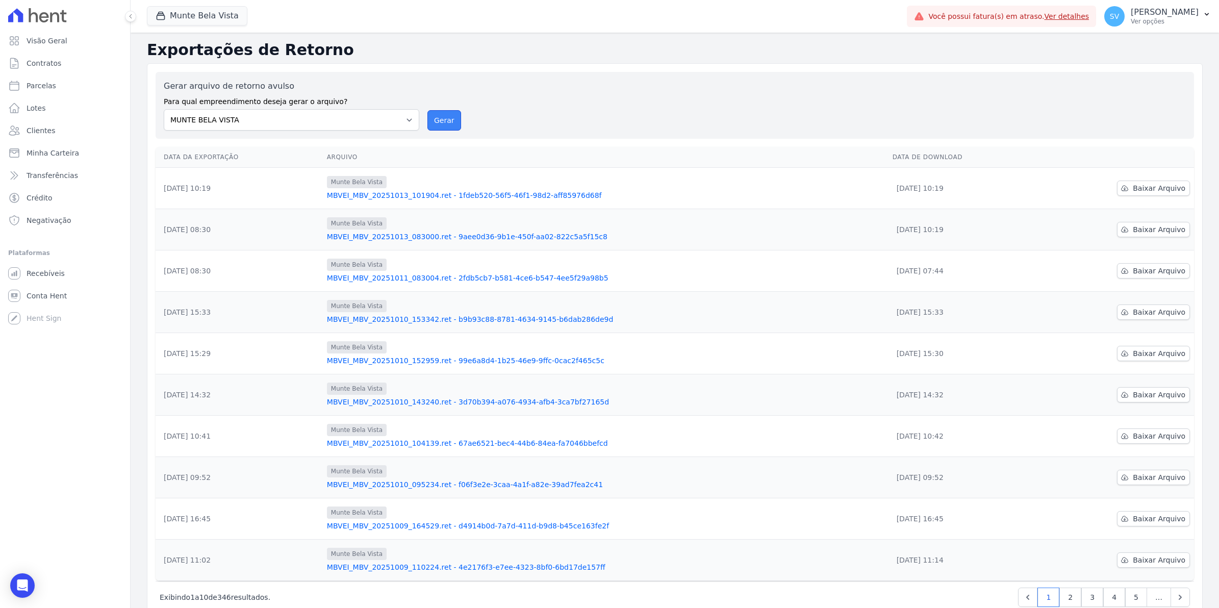
click at [445, 116] on button "Gerar" at bounding box center [444, 120] width 34 height 20
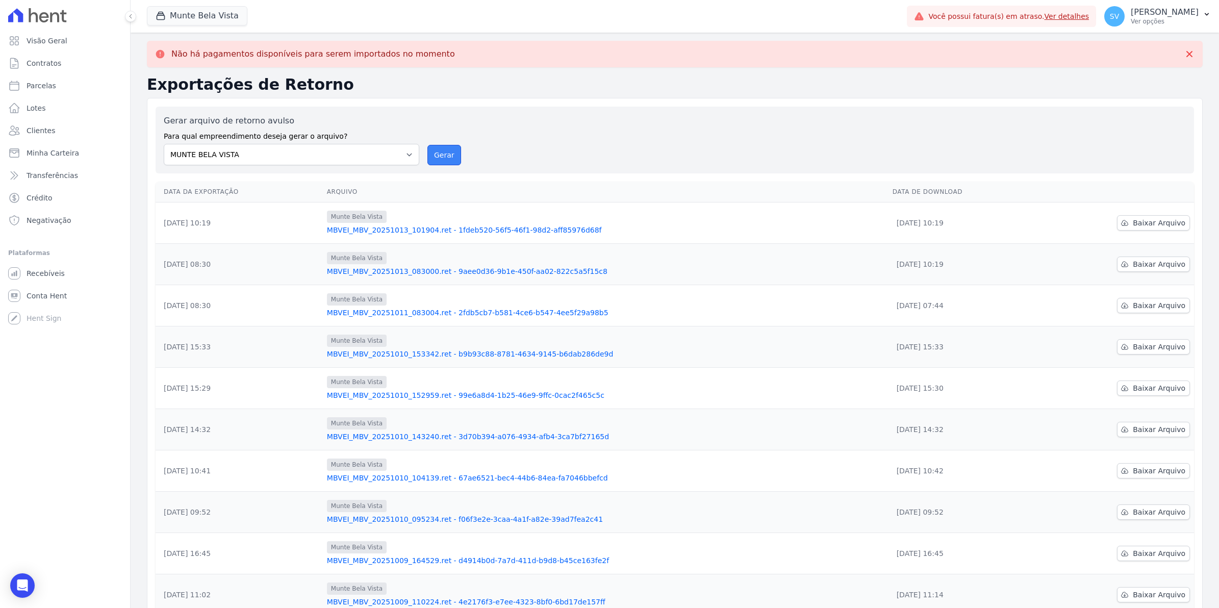
click at [440, 159] on button "Gerar" at bounding box center [444, 155] width 34 height 20
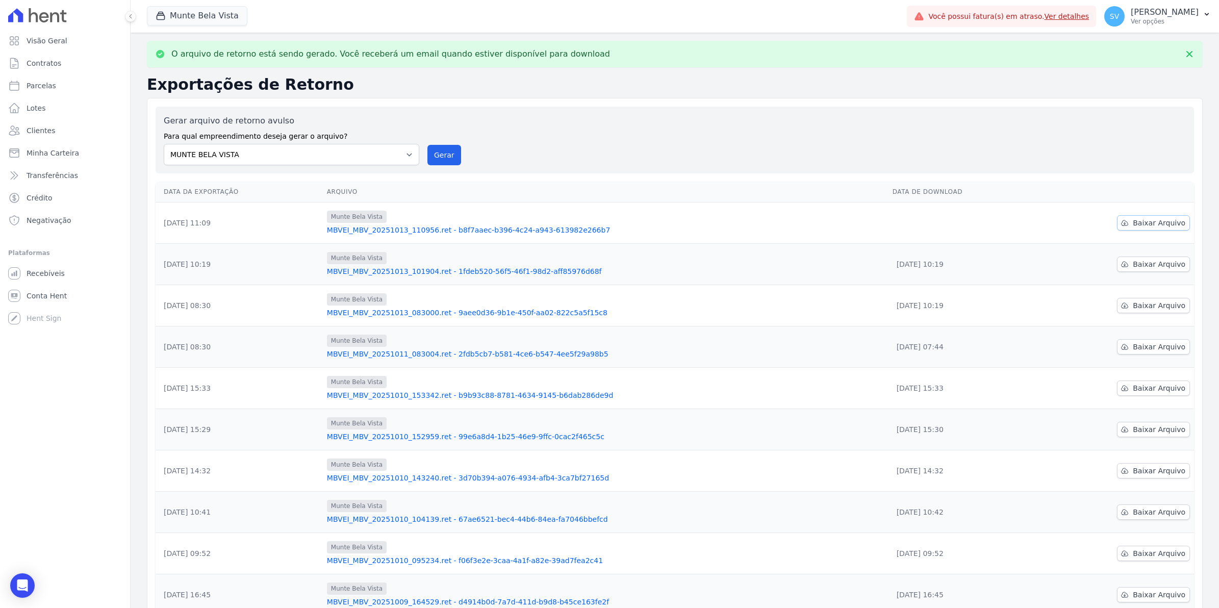
click at [1147, 222] on span "Baixar Arquivo" at bounding box center [1159, 223] width 53 height 10
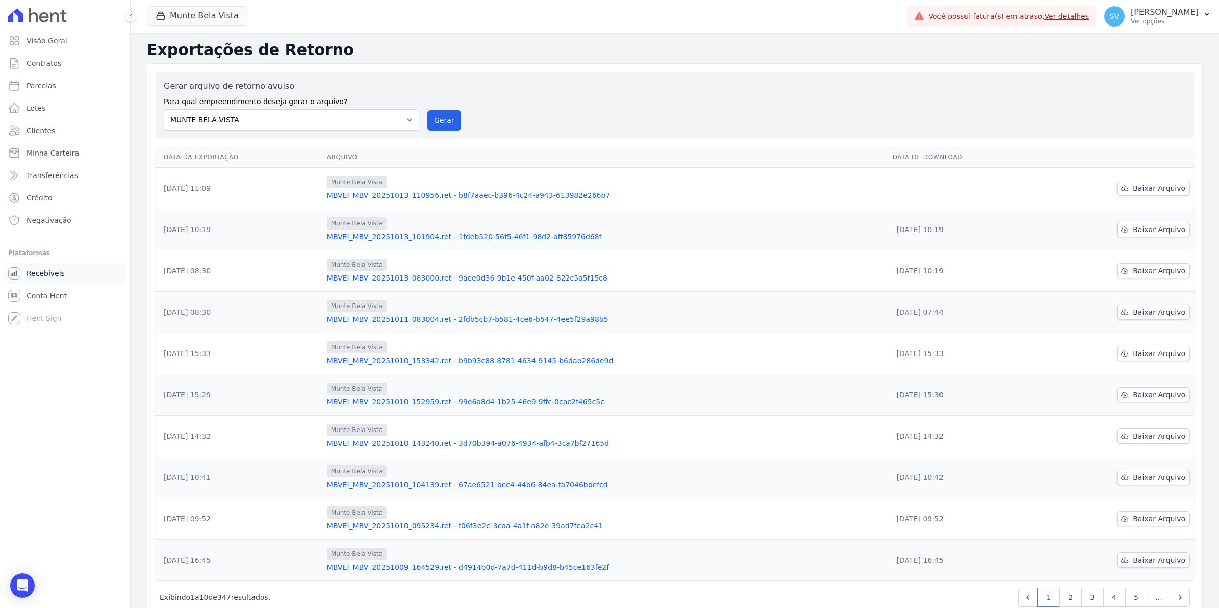
click at [46, 272] on span "Recebíveis" at bounding box center [46, 273] width 38 height 10
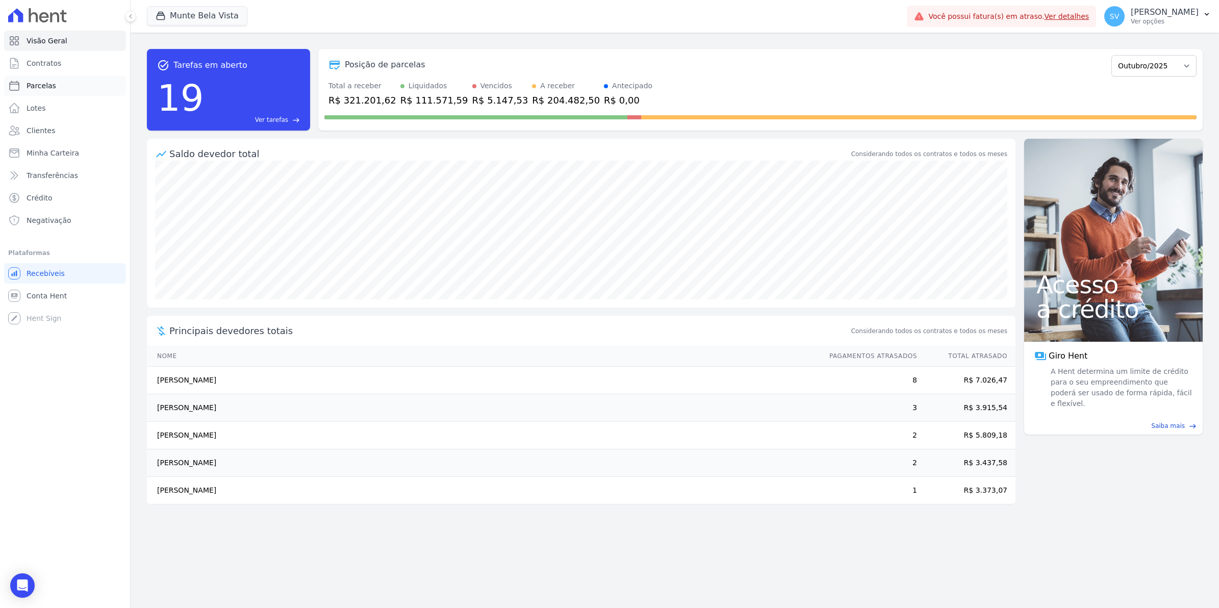
click at [42, 78] on link "Parcelas" at bounding box center [65, 85] width 122 height 20
select select
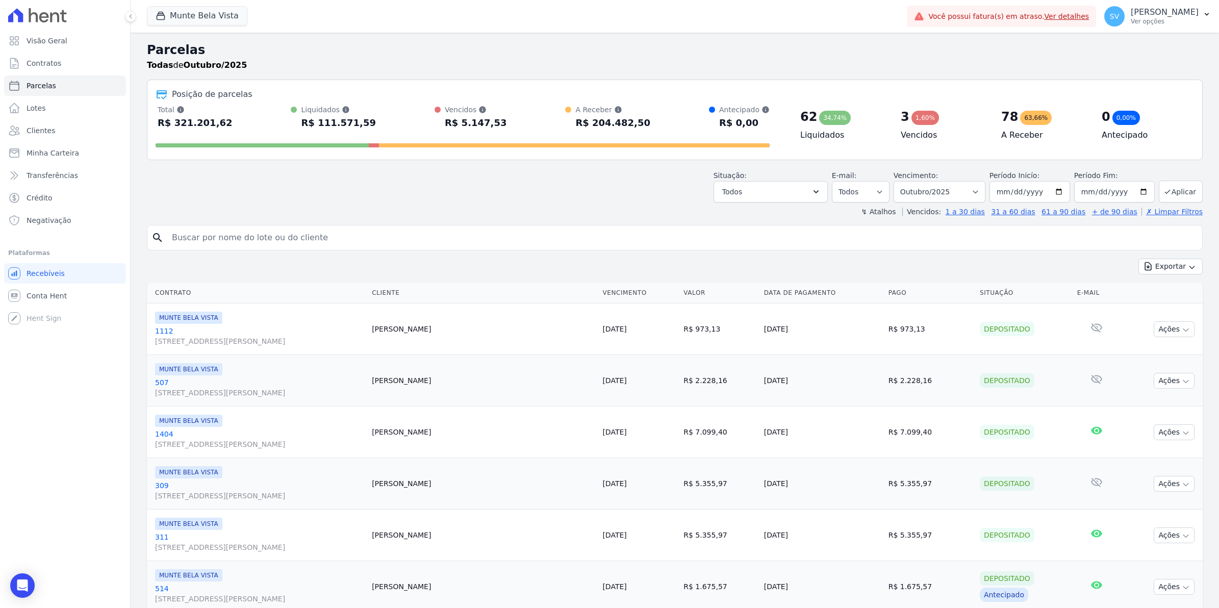
click at [218, 241] on input "search" at bounding box center [682, 237] width 1032 height 20
type input "1308"
select select
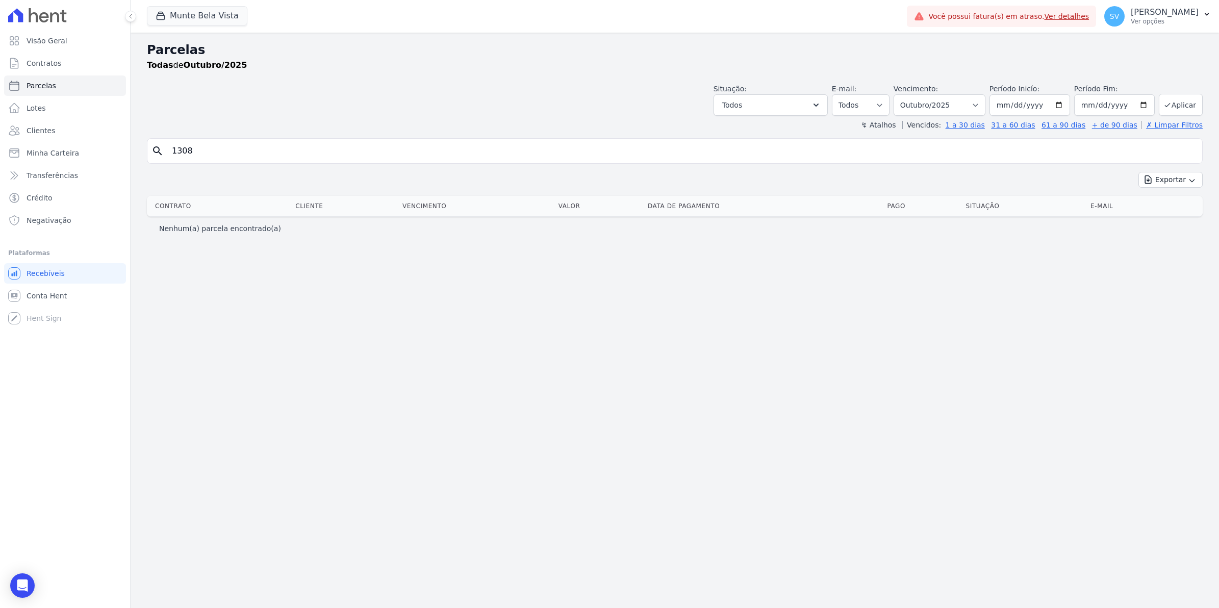
click at [199, 157] on input "1308" at bounding box center [682, 151] width 1032 height 20
select select
click at [46, 67] on span "Contratos" at bounding box center [44, 63] width 35 height 10
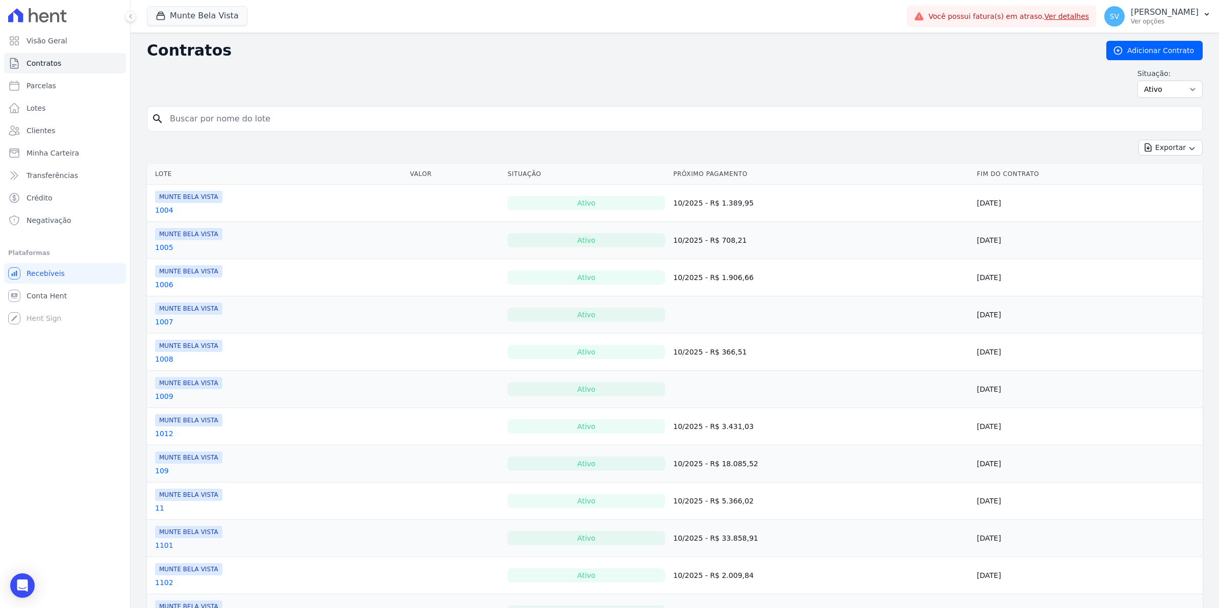
click at [203, 117] on input "search" at bounding box center [681, 119] width 1034 height 20
type input "1308"
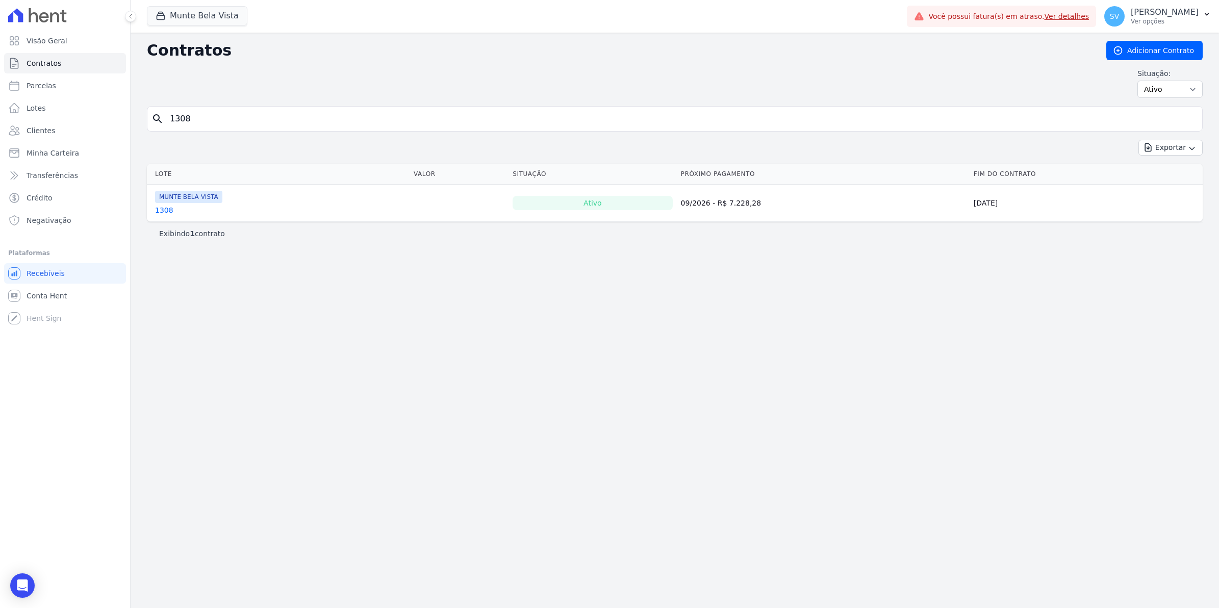
click at [162, 212] on link "1308" at bounding box center [164, 210] width 18 height 10
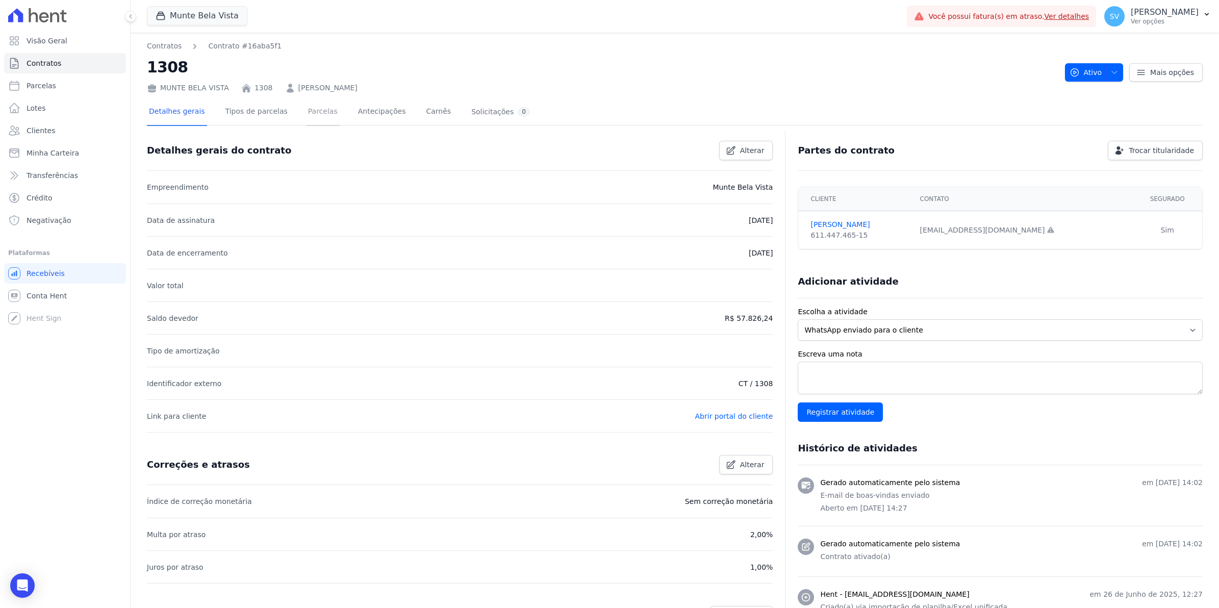
click at [306, 108] on link "Parcelas" at bounding box center [323, 112] width 34 height 27
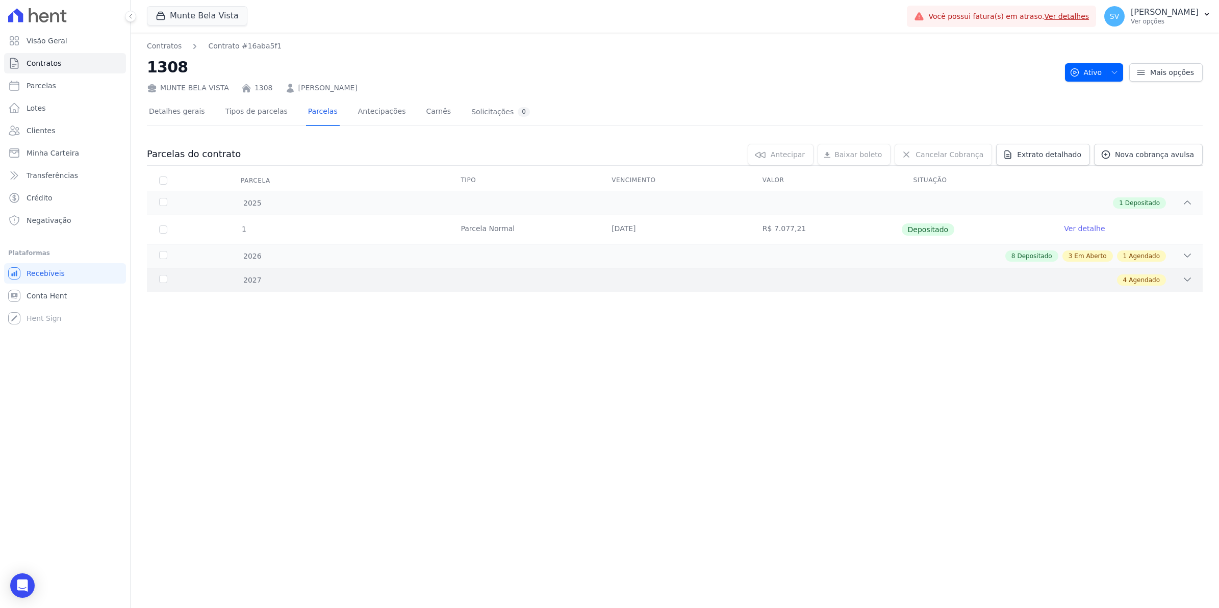
click at [1192, 274] on icon at bounding box center [1187, 279] width 10 height 10
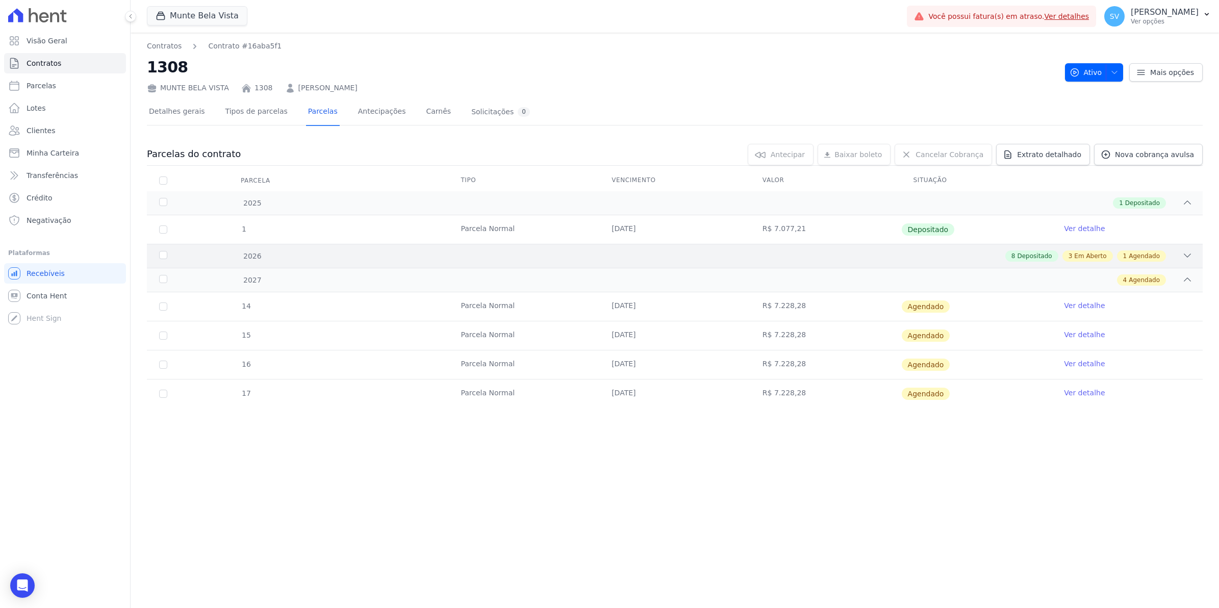
click at [165, 252] on div "2026" at bounding box center [206, 256] width 98 height 11
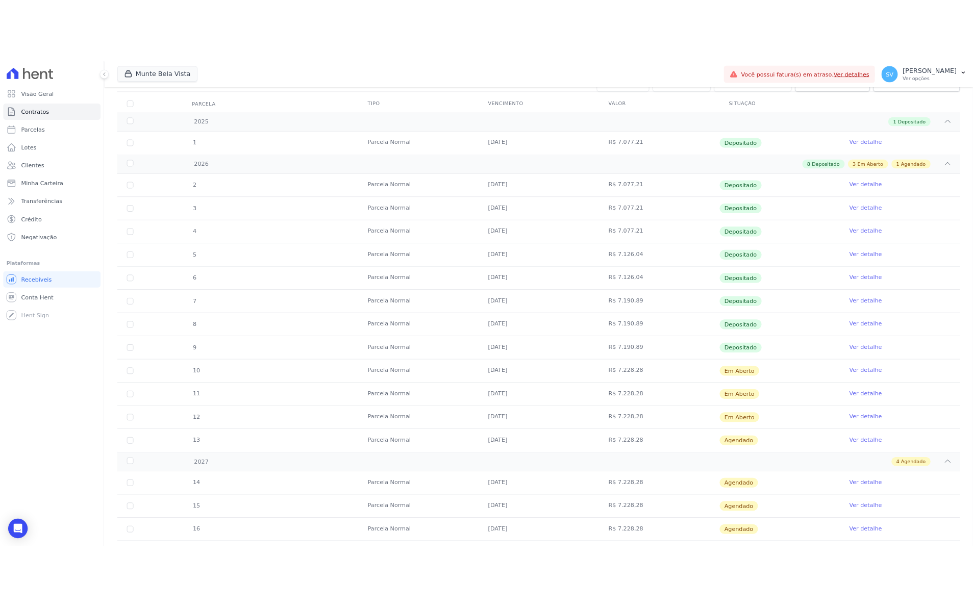
scroll to position [181, 0]
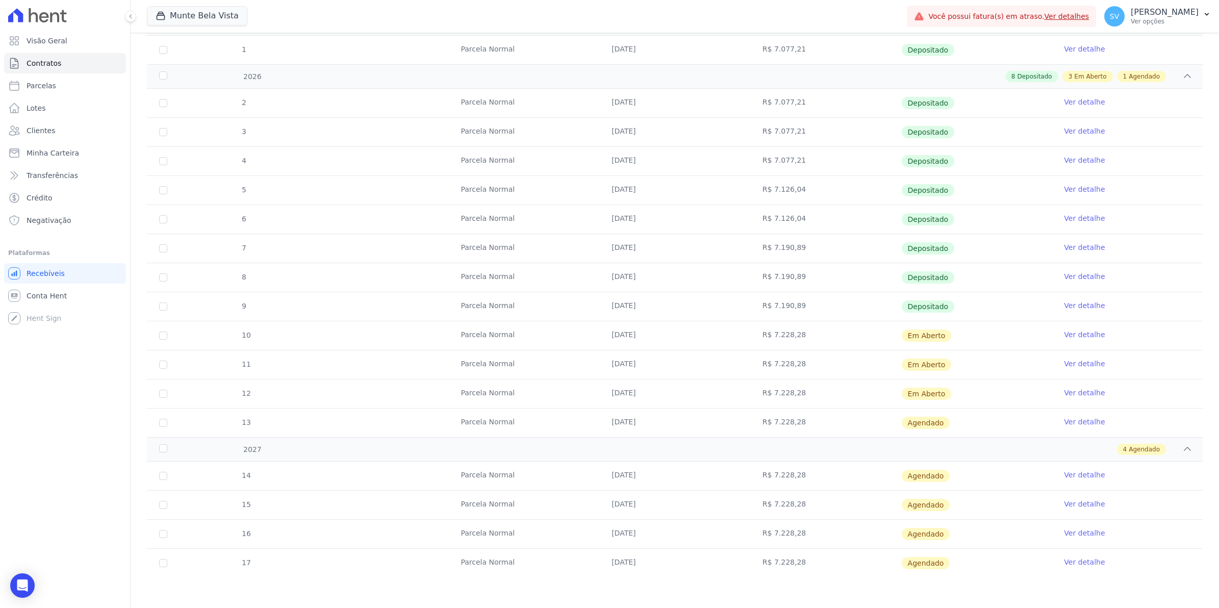
click at [1078, 333] on link "Ver detalhe" at bounding box center [1084, 334] width 41 height 10
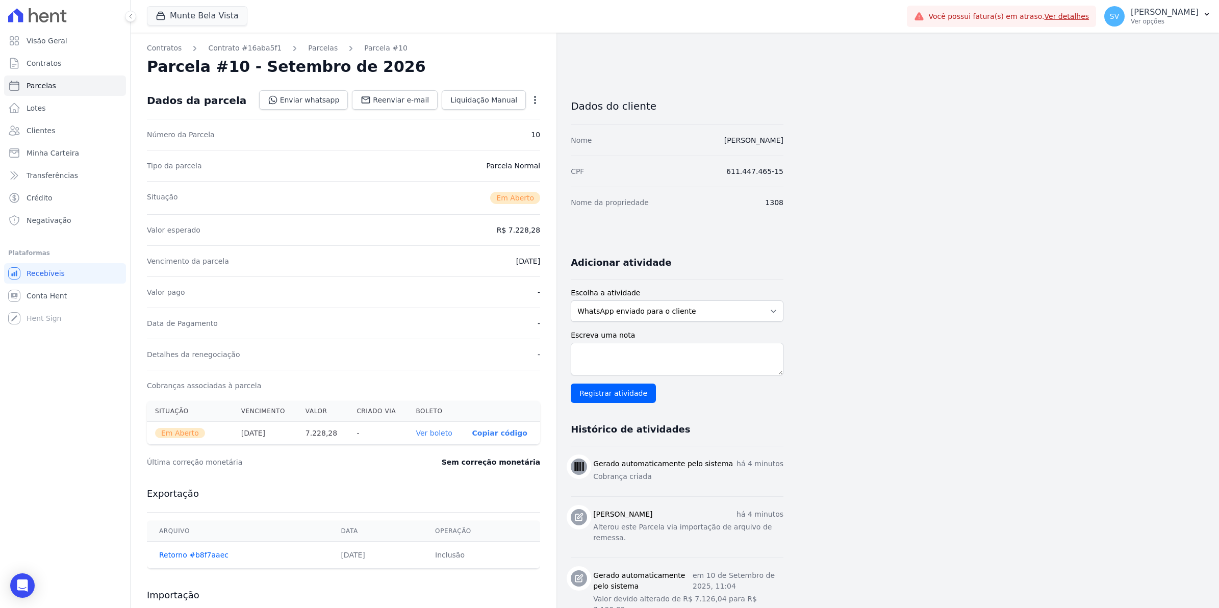
click at [440, 434] on link "Ver boleto" at bounding box center [434, 433] width 36 height 8
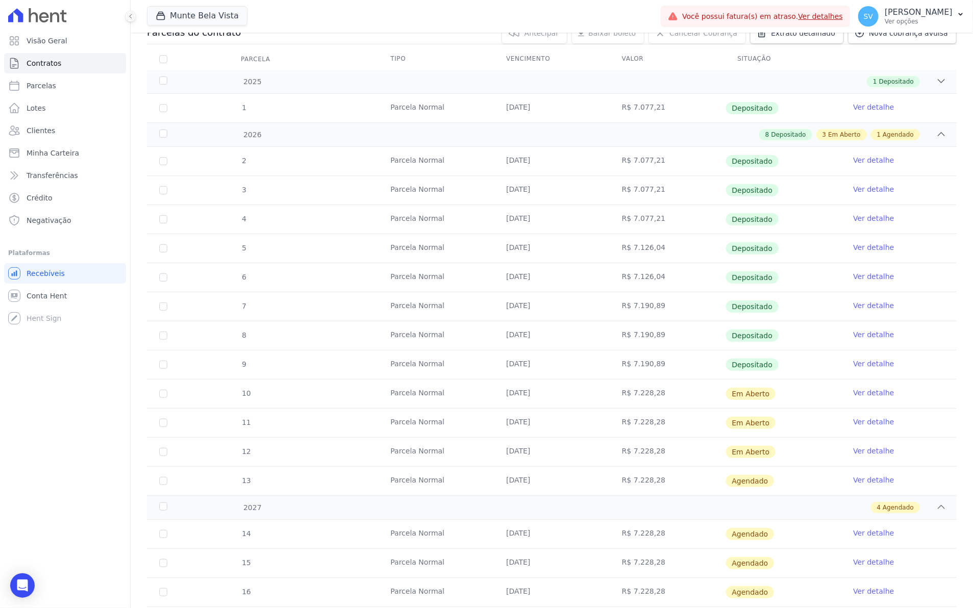
scroll to position [128, 0]
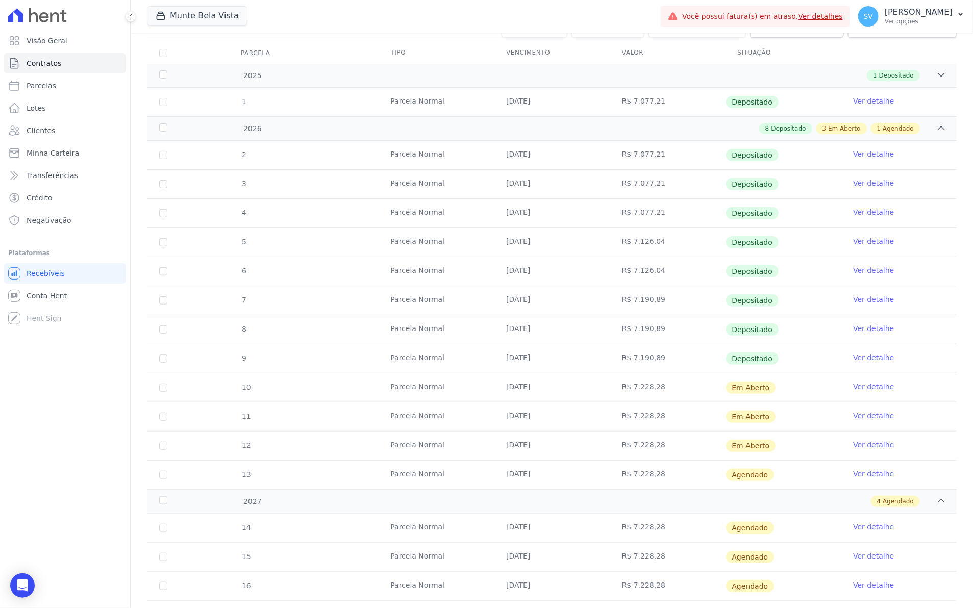
click at [866, 417] on link "Ver detalhe" at bounding box center [873, 416] width 41 height 10
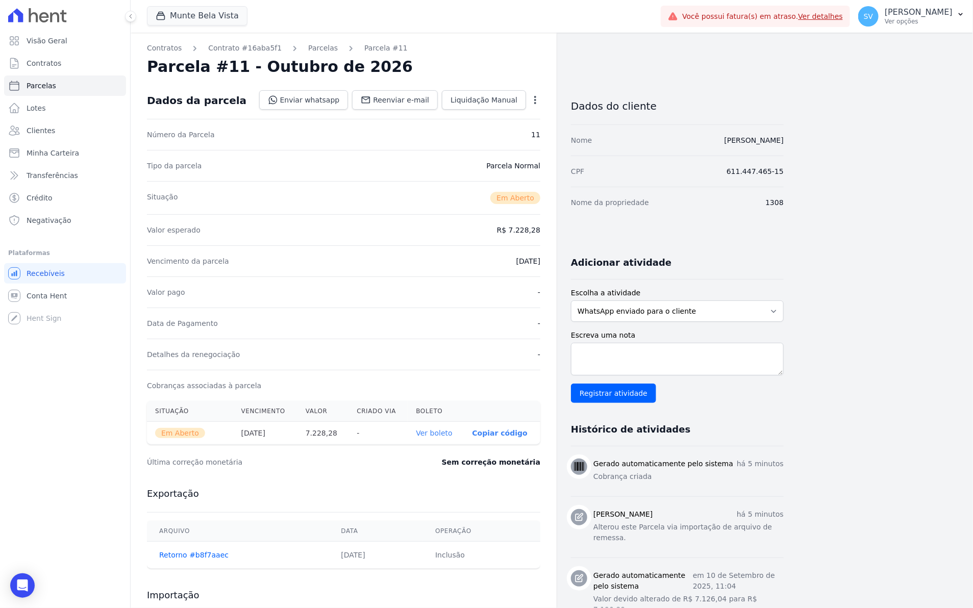
click at [441, 435] on link "Ver boleto" at bounding box center [434, 433] width 36 height 8
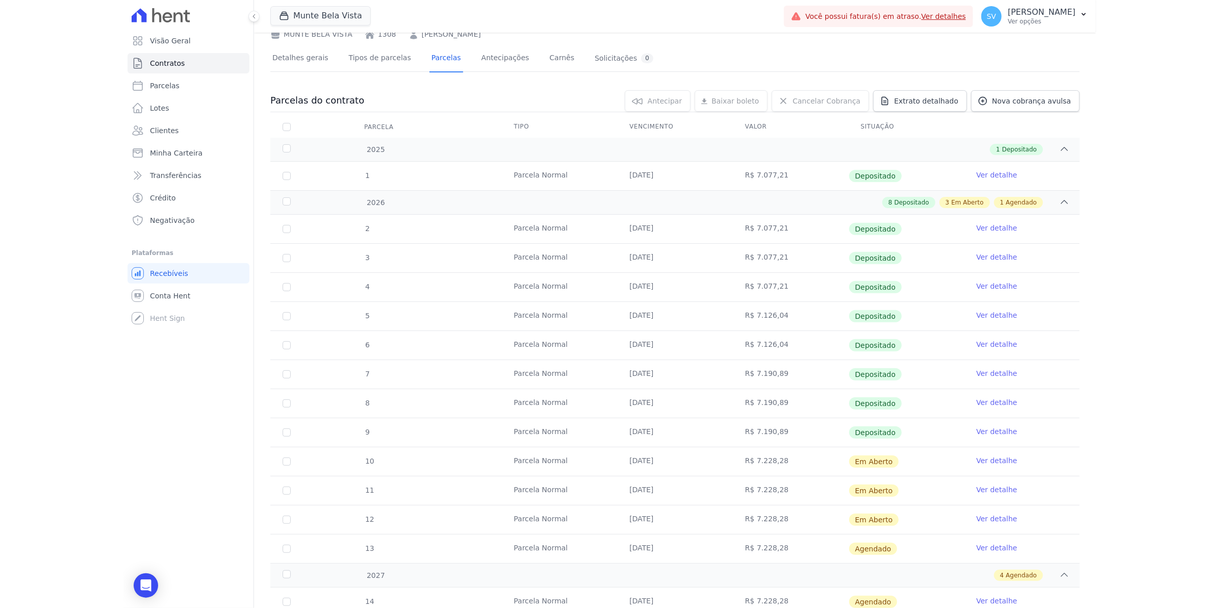
scroll to position [128, 0]
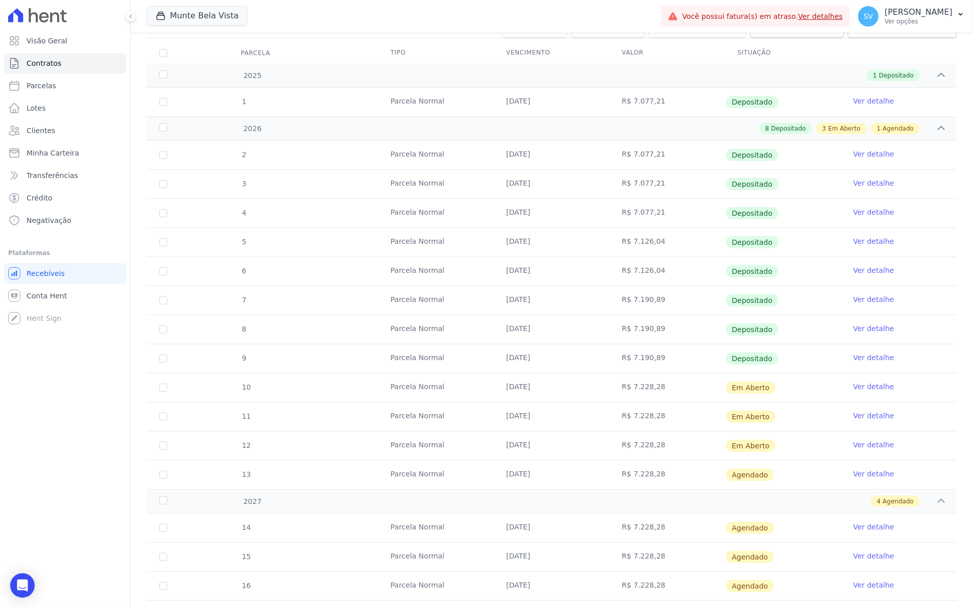
click at [856, 447] on link "Ver detalhe" at bounding box center [873, 445] width 41 height 10
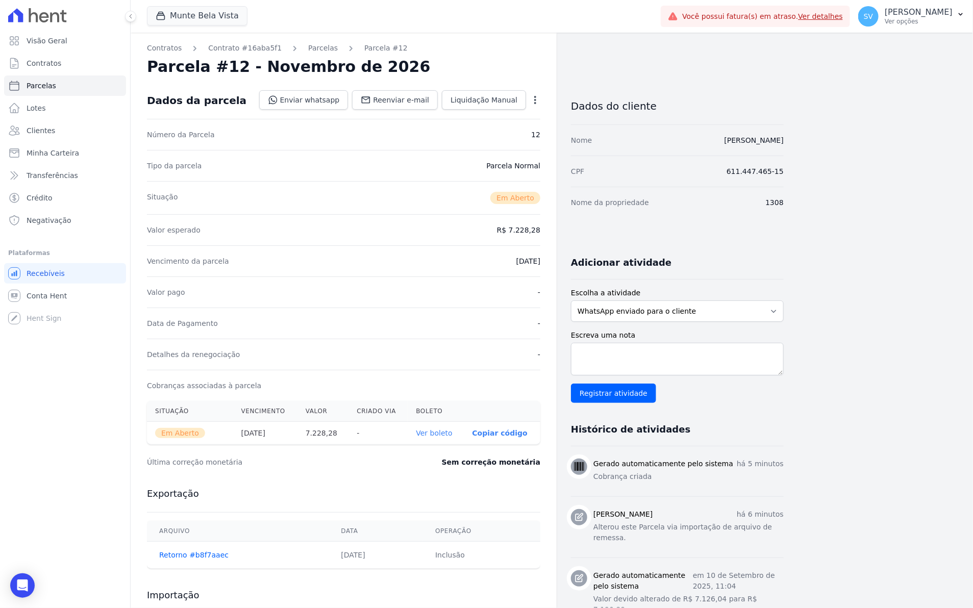
click at [436, 434] on link "Ver boleto" at bounding box center [434, 433] width 36 height 8
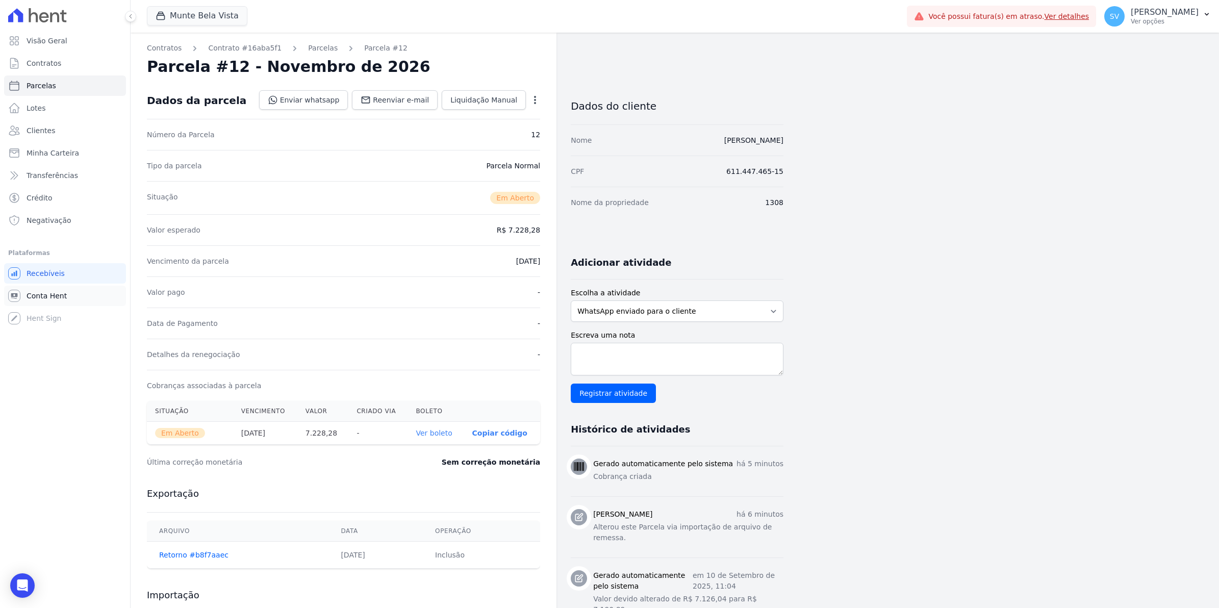
click at [41, 296] on span "Conta Hent" at bounding box center [47, 296] width 40 height 10
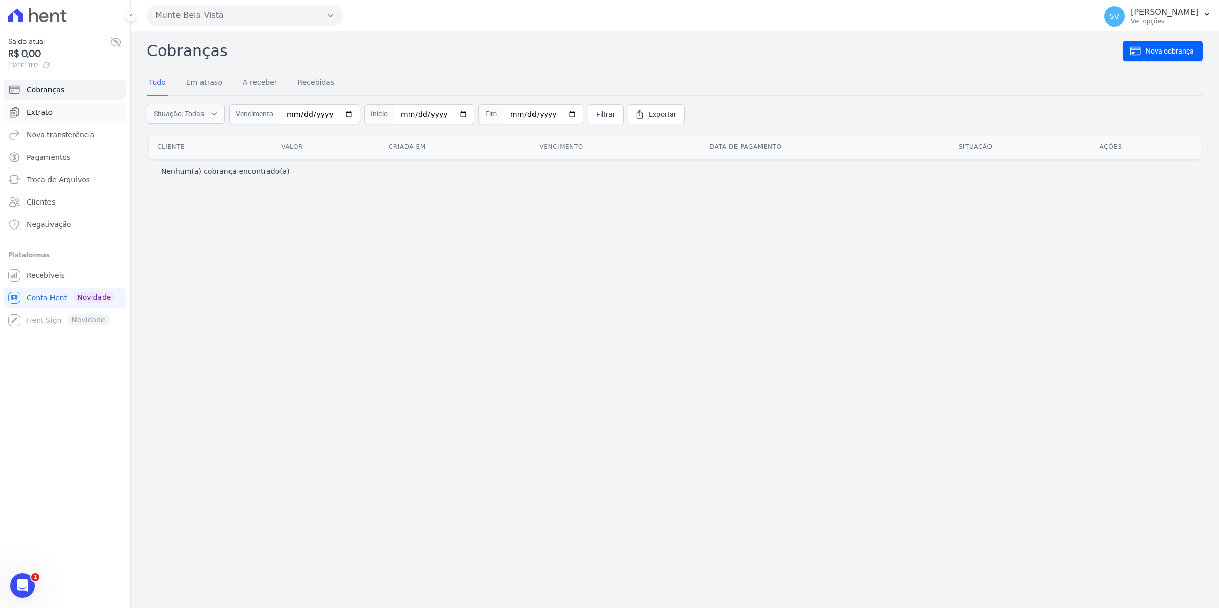
click at [46, 110] on span "Extrato" at bounding box center [40, 112] width 26 height 10
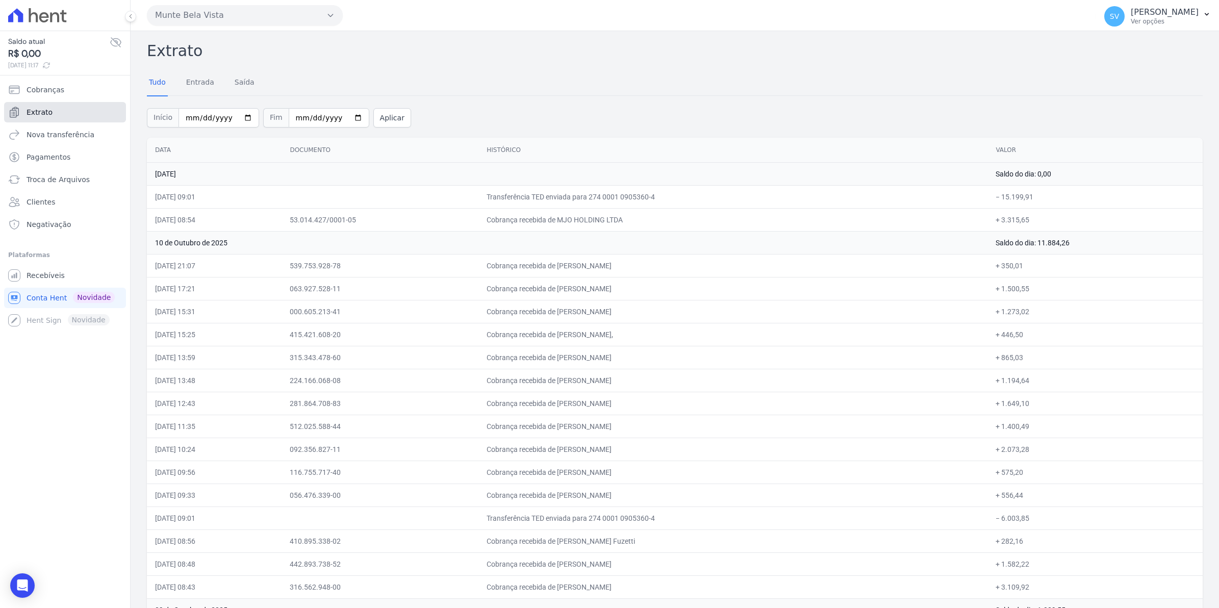
click at [35, 113] on span "Extrato" at bounding box center [40, 112] width 26 height 10
click at [21, 271] on link "Recebíveis" at bounding box center [65, 275] width 122 height 20
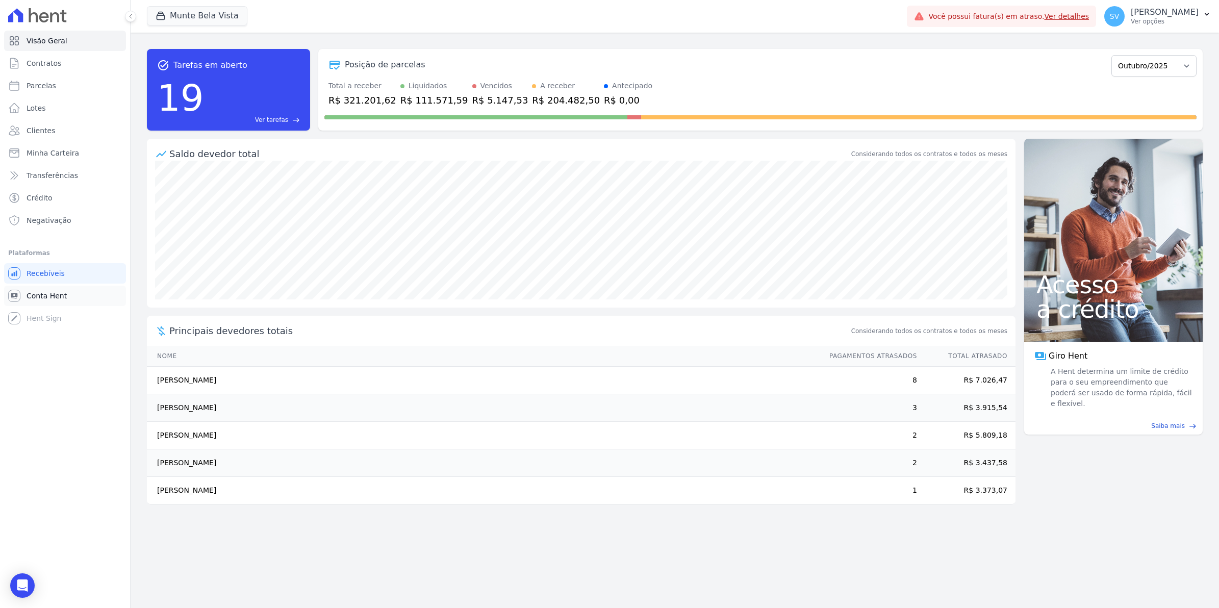
click at [38, 292] on span "Conta Hent" at bounding box center [47, 296] width 40 height 10
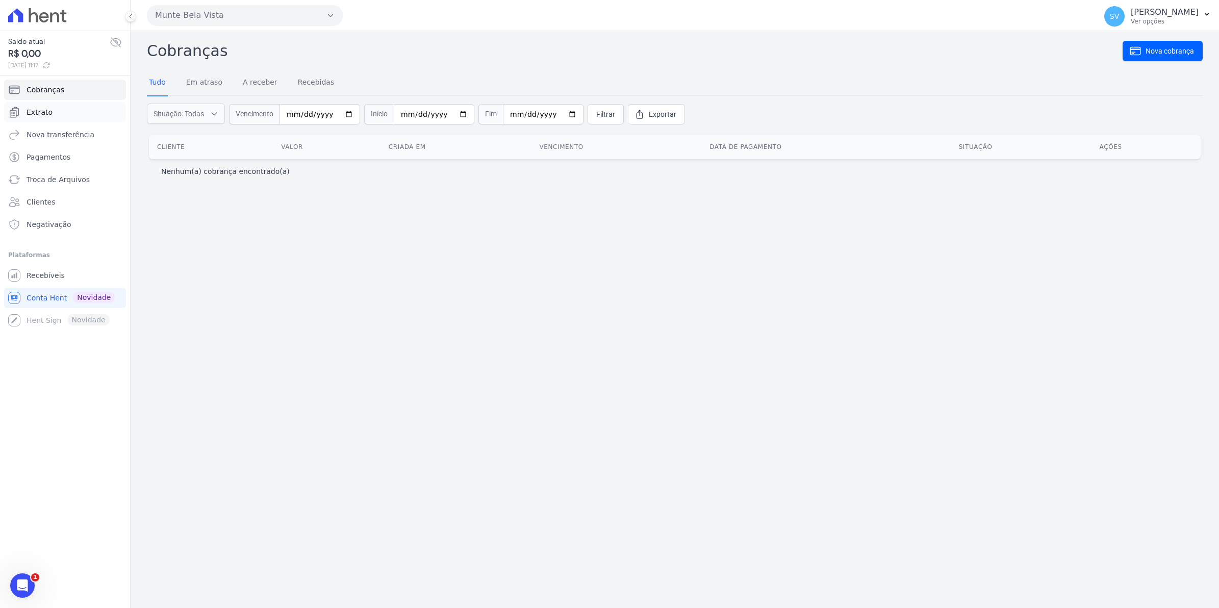
click at [42, 111] on span "Extrato" at bounding box center [40, 112] width 26 height 10
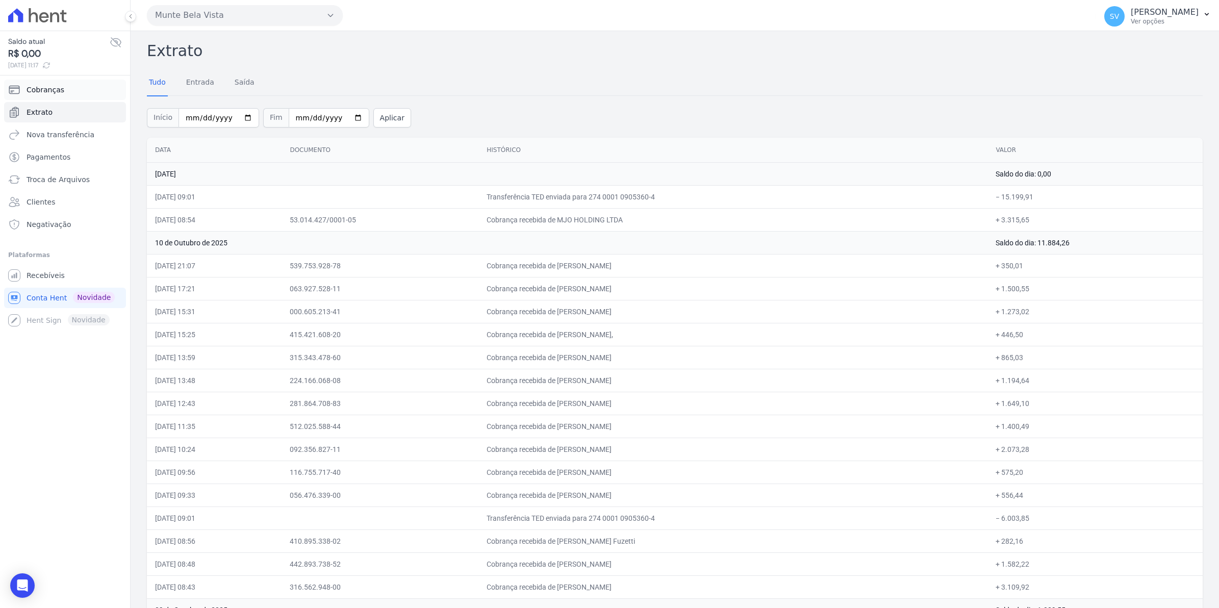
click at [45, 93] on span "Cobranças" at bounding box center [46, 90] width 38 height 10
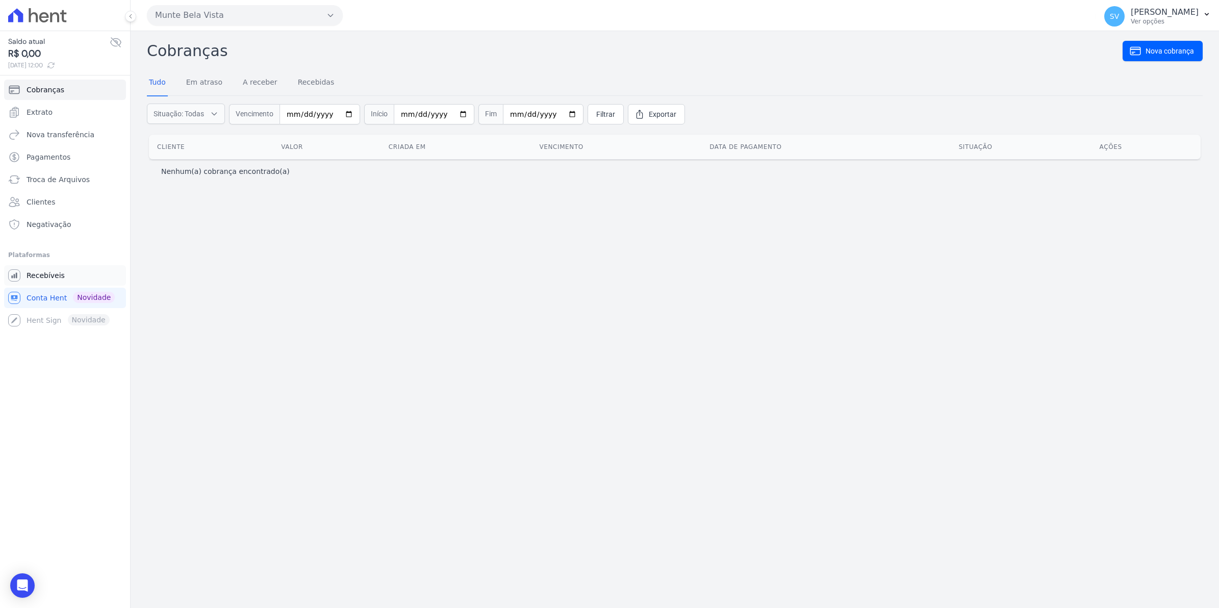
click at [44, 274] on span "Recebíveis" at bounding box center [46, 275] width 38 height 10
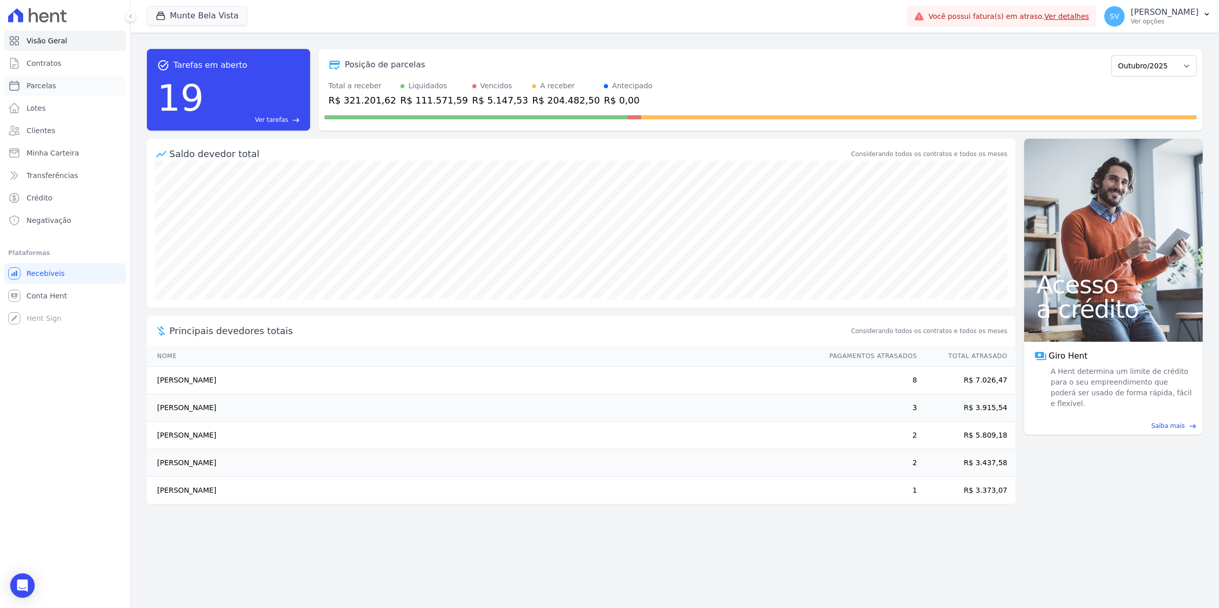
click at [32, 89] on span "Parcelas" at bounding box center [42, 86] width 30 height 10
select select
